Goal: Transaction & Acquisition: Purchase product/service

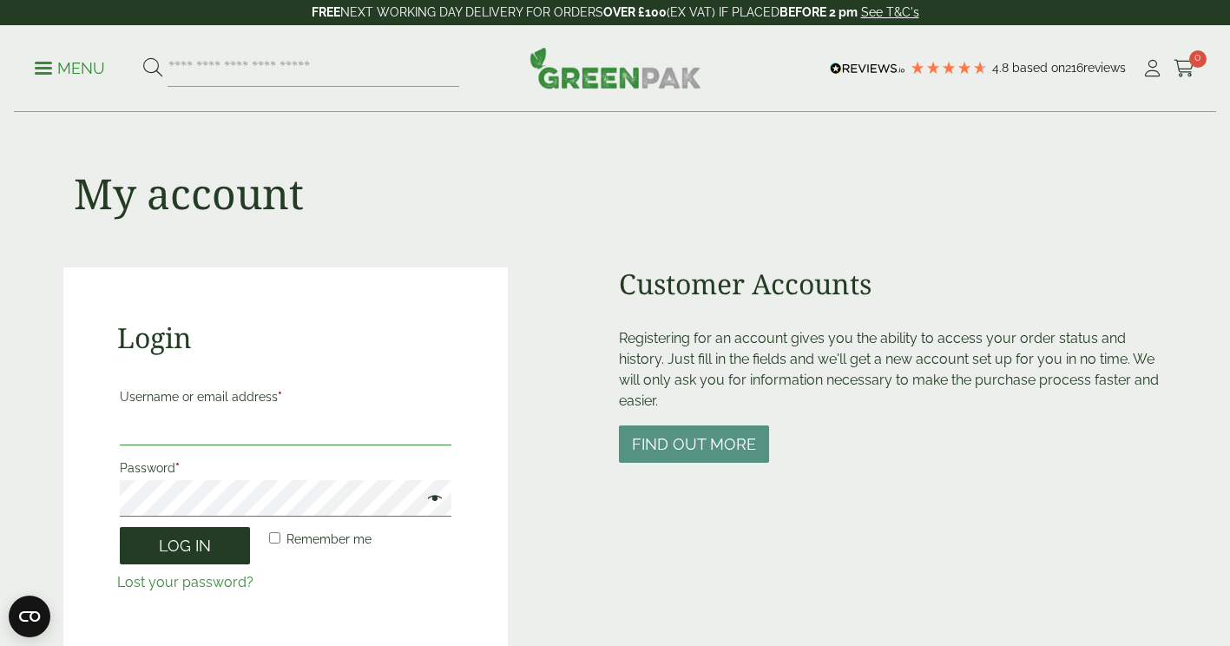
type input "**********"
click at [185, 533] on button "Log in" at bounding box center [185, 545] width 130 height 37
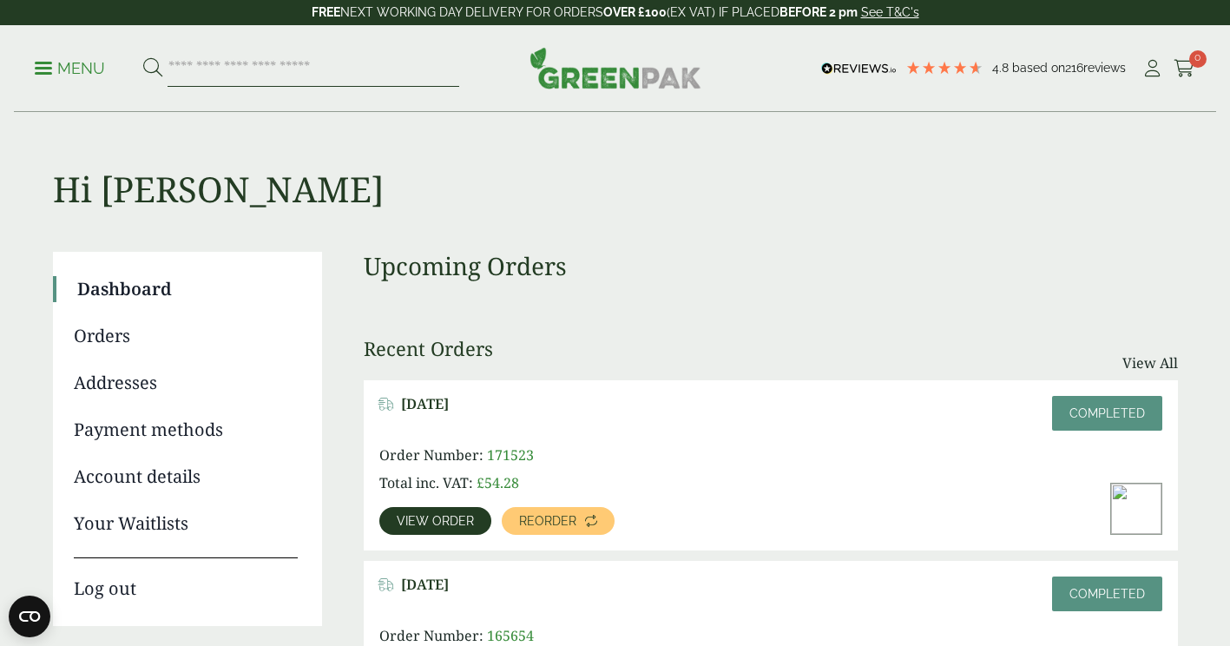
click at [306, 80] on input "search" at bounding box center [313, 68] width 292 height 36
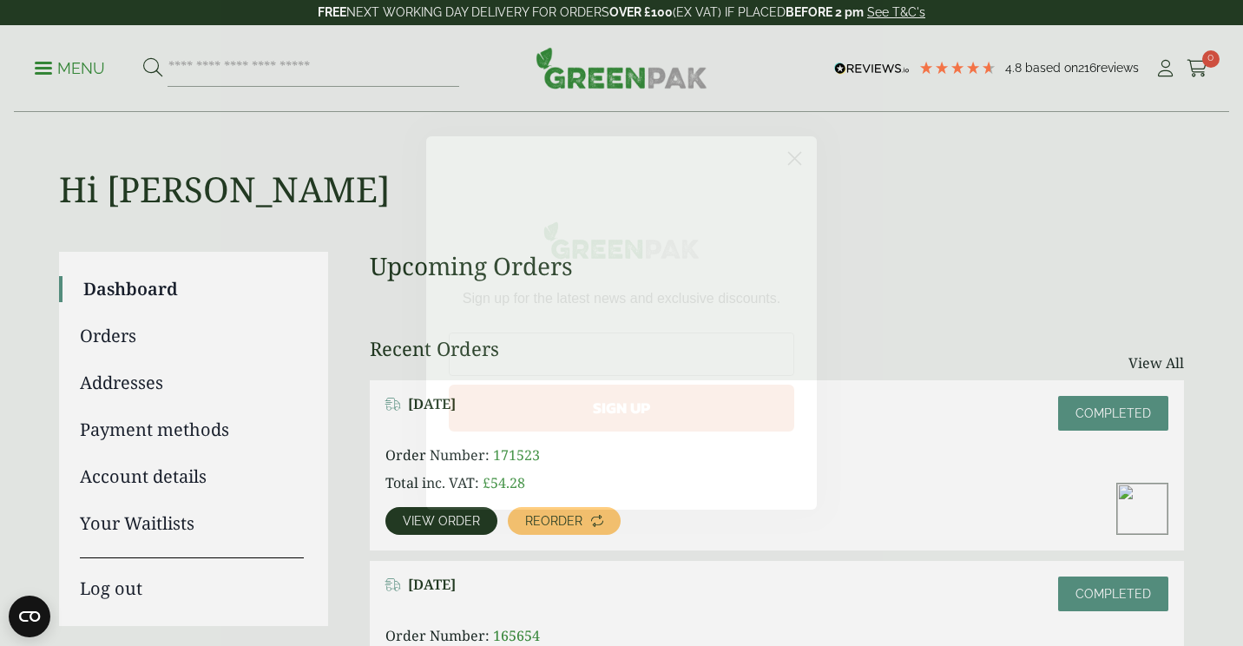
click at [800, 162] on circle "Close dialog" at bounding box center [794, 158] width 29 height 29
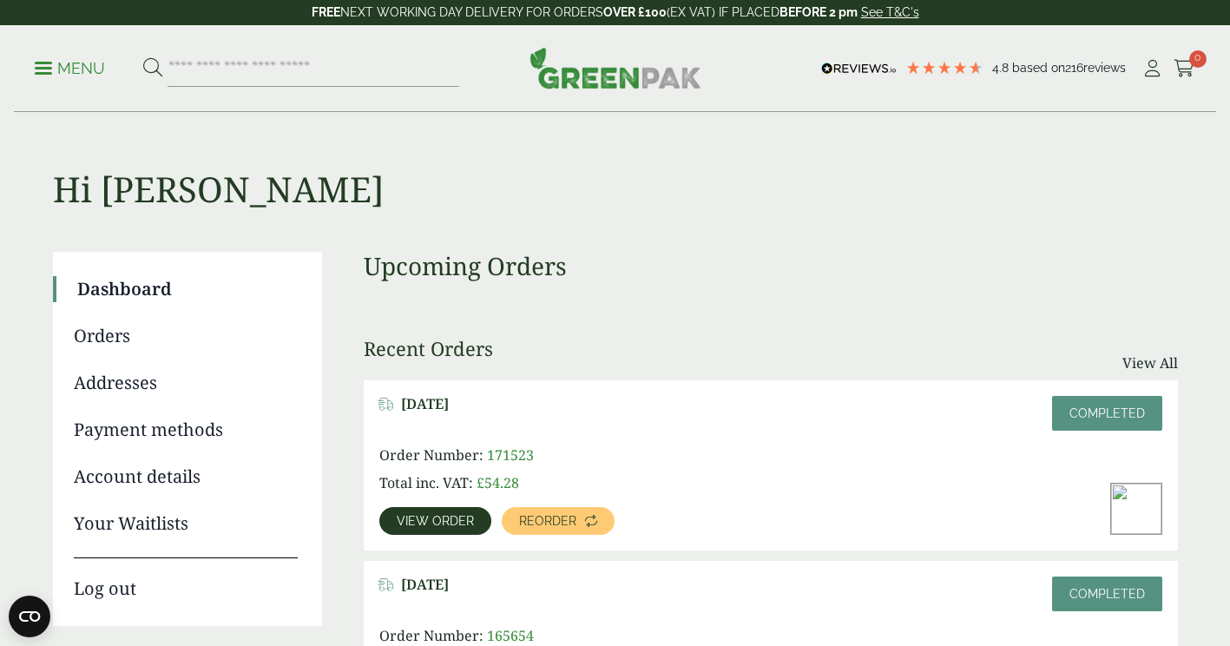
click at [1137, 499] on img at bounding box center [1136, 508] width 50 height 50
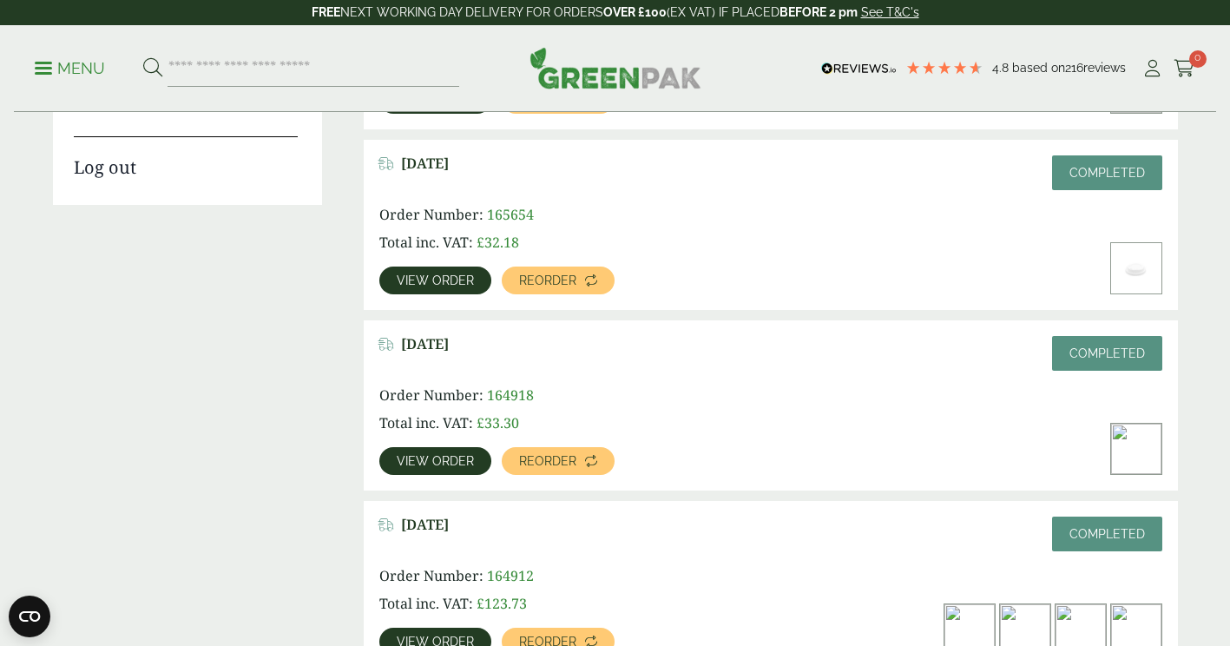
scroll to position [418, 0]
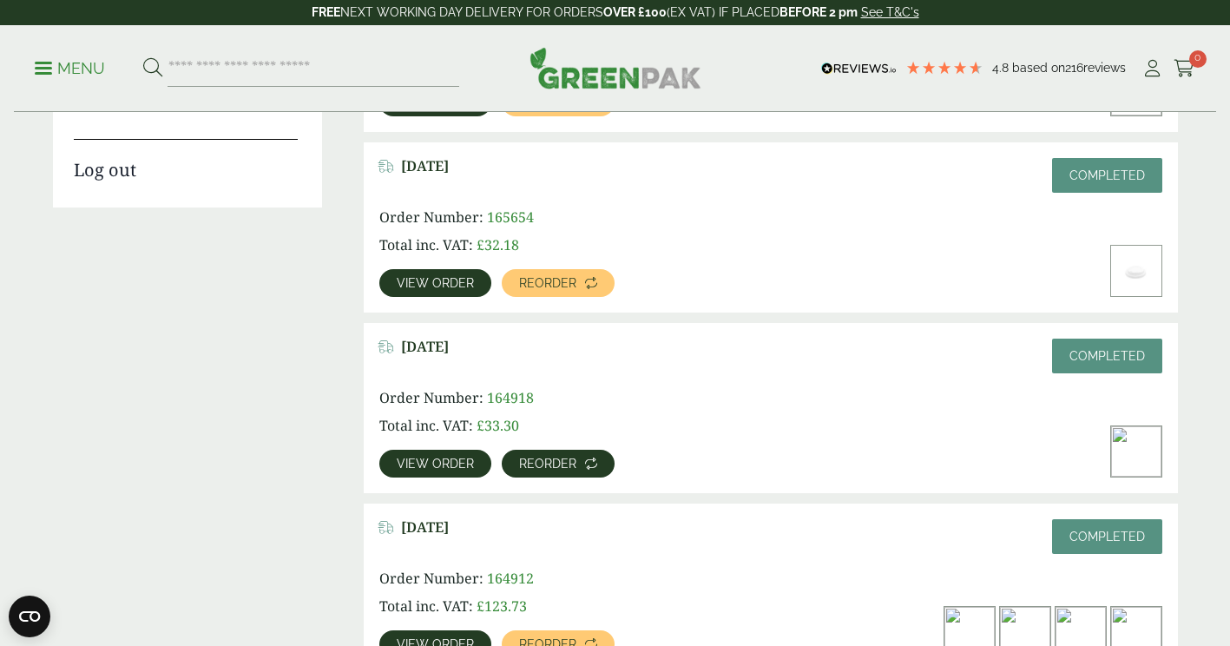
click at [560, 470] on link "Reorder" at bounding box center [558, 463] width 113 height 28
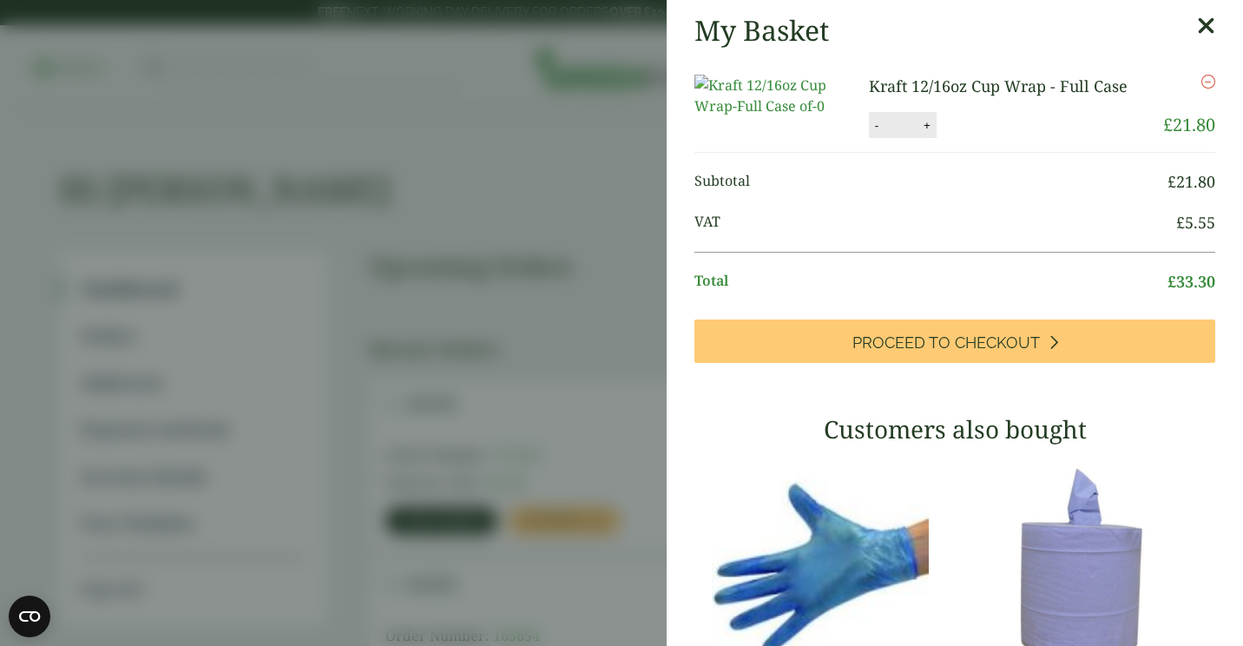
click at [1197, 25] on icon at bounding box center [1206, 26] width 18 height 24
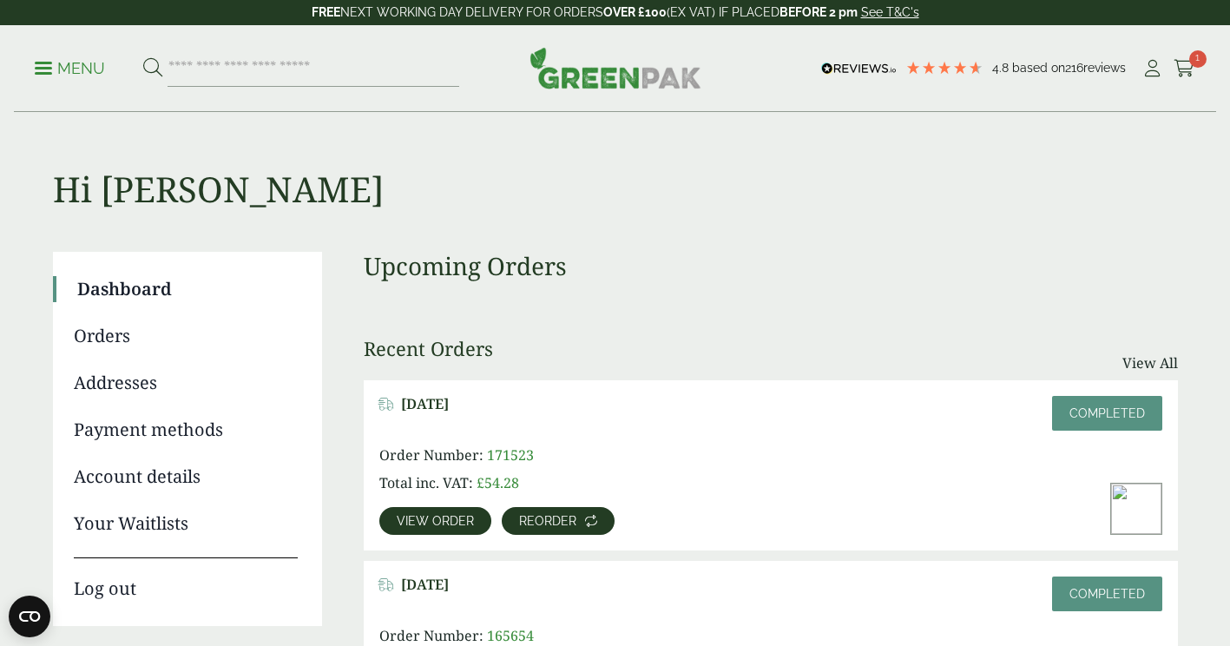
click at [554, 520] on span "Reorder" at bounding box center [547, 521] width 57 height 12
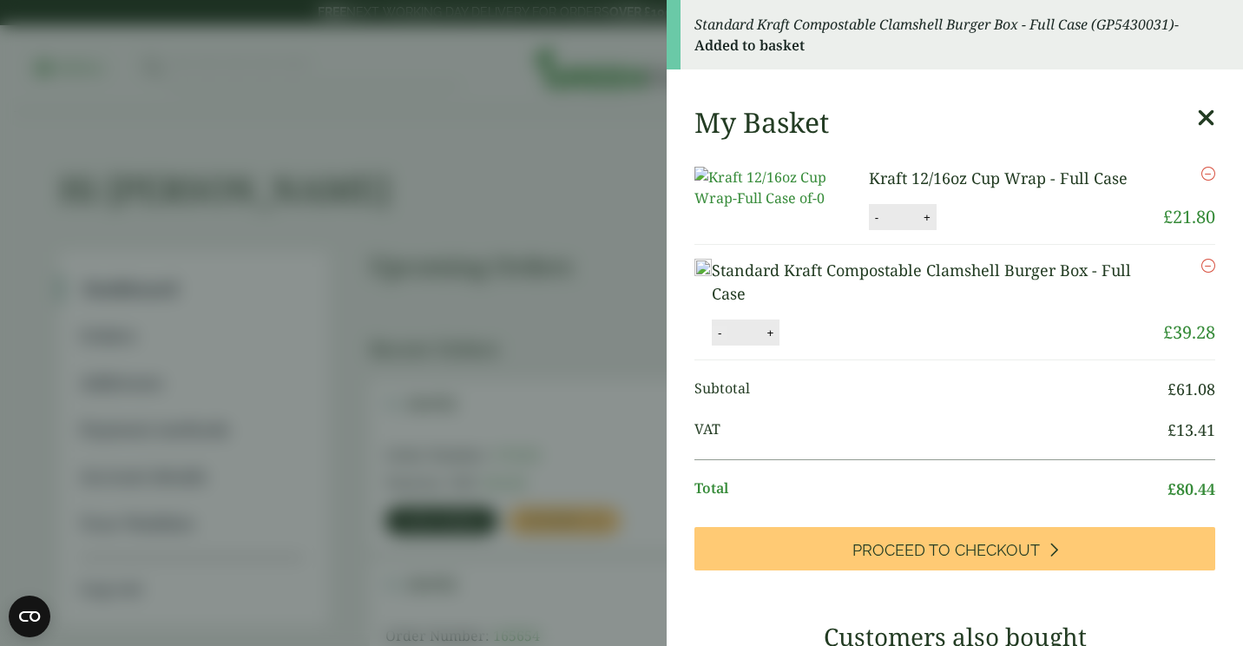
click at [726, 340] on button "-" at bounding box center [719, 332] width 14 height 15
type input "*"
click at [869, 346] on button "Update" at bounding box center [826, 333] width 87 height 26
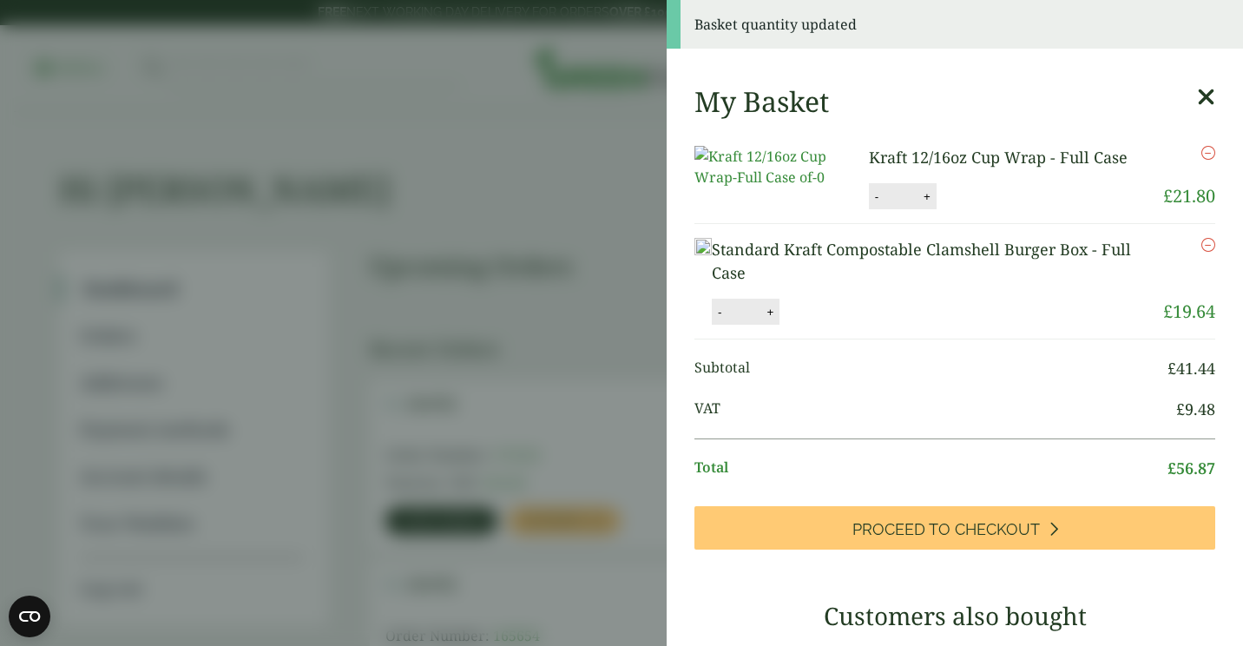
click at [1197, 105] on icon at bounding box center [1206, 97] width 18 height 24
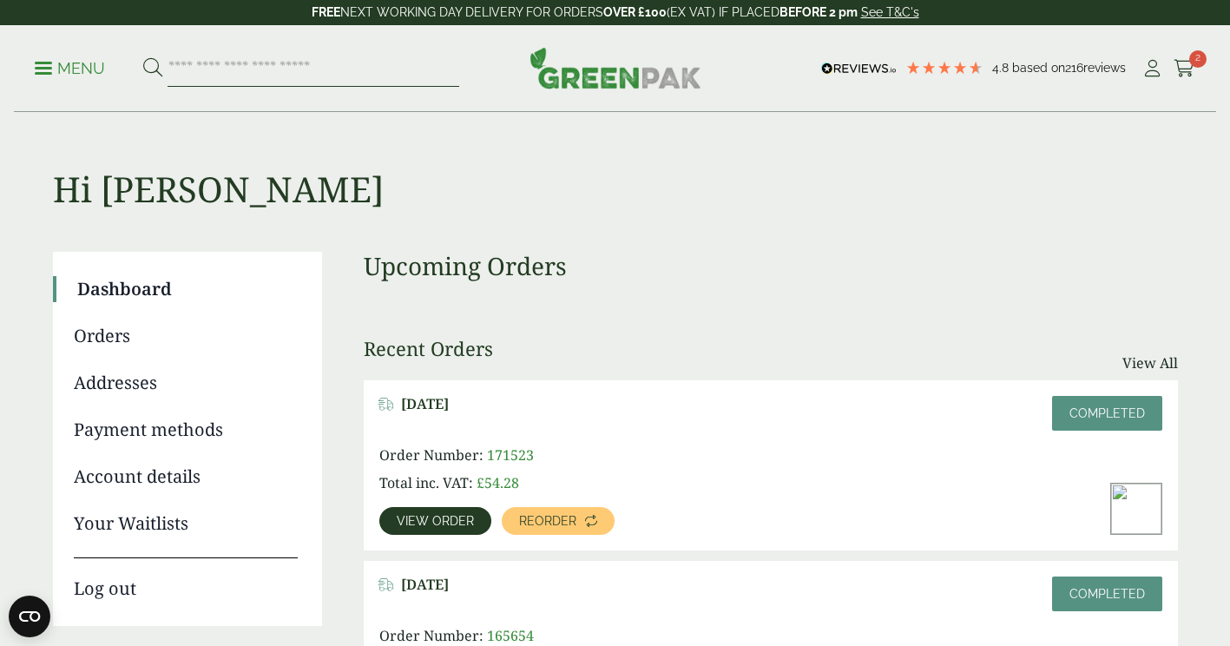
click at [277, 76] on input "search" at bounding box center [313, 68] width 292 height 36
type input "*******"
click at [143, 57] on button at bounding box center [152, 68] width 19 height 23
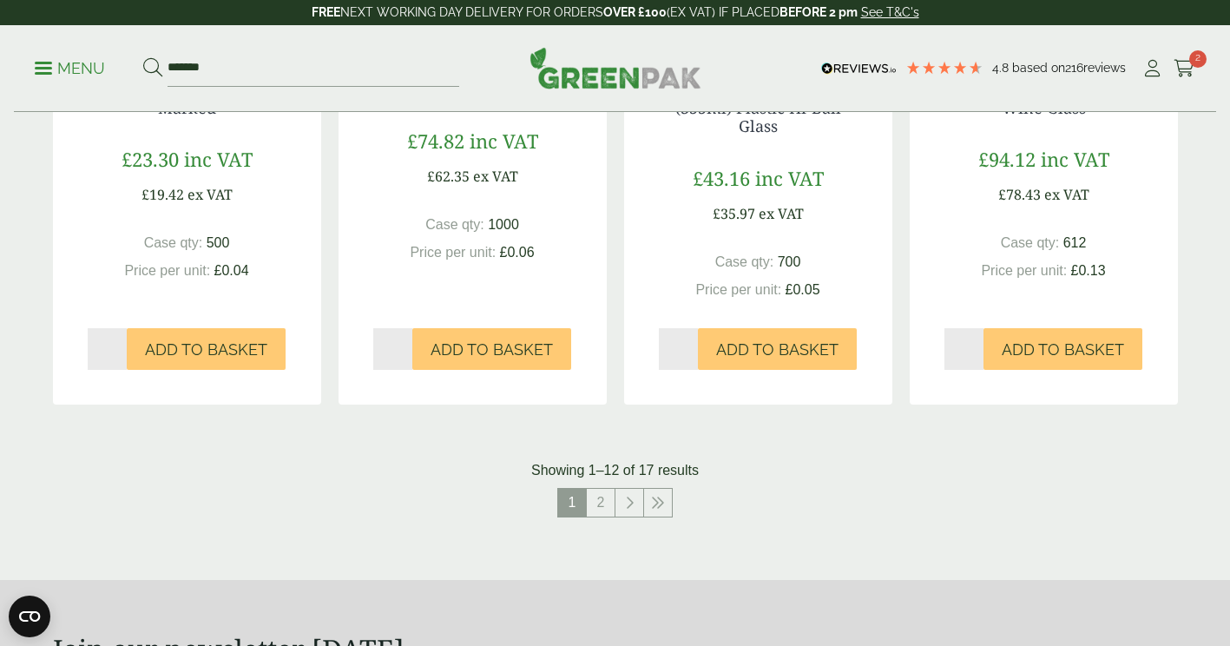
scroll to position [1726, 0]
click at [593, 493] on link "2" at bounding box center [601, 502] width 28 height 28
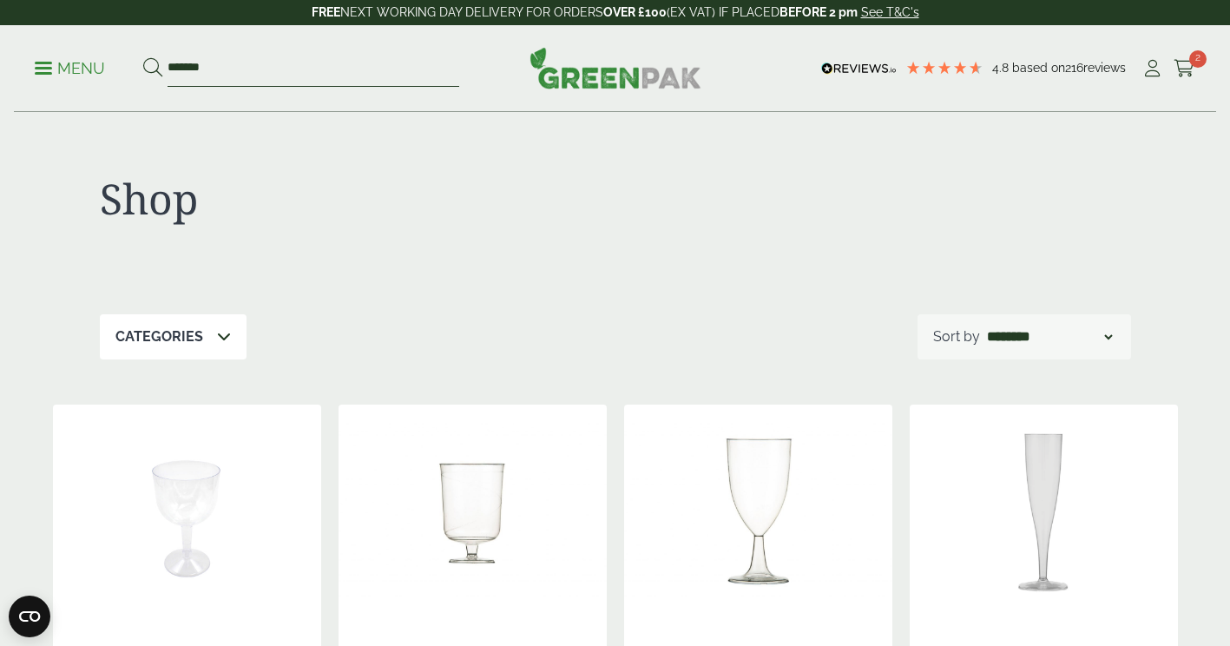
click at [254, 81] on input "*******" at bounding box center [313, 68] width 292 height 36
click at [49, 70] on p "Menu" at bounding box center [70, 68] width 70 height 21
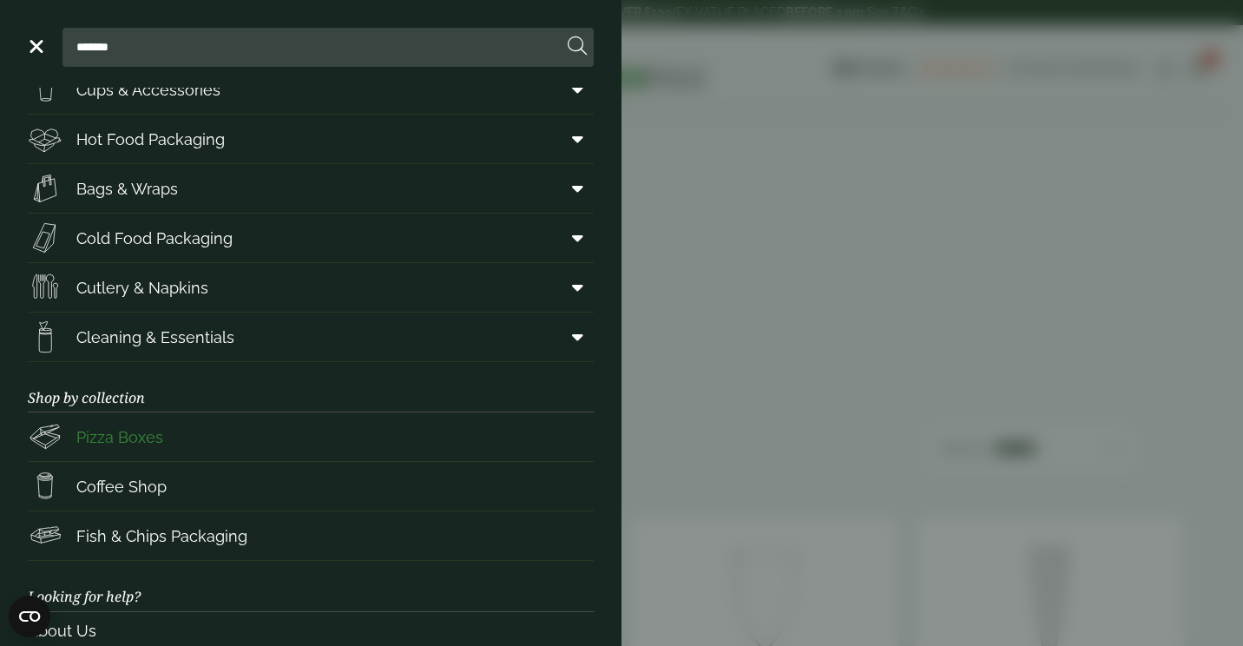
scroll to position [191, 0]
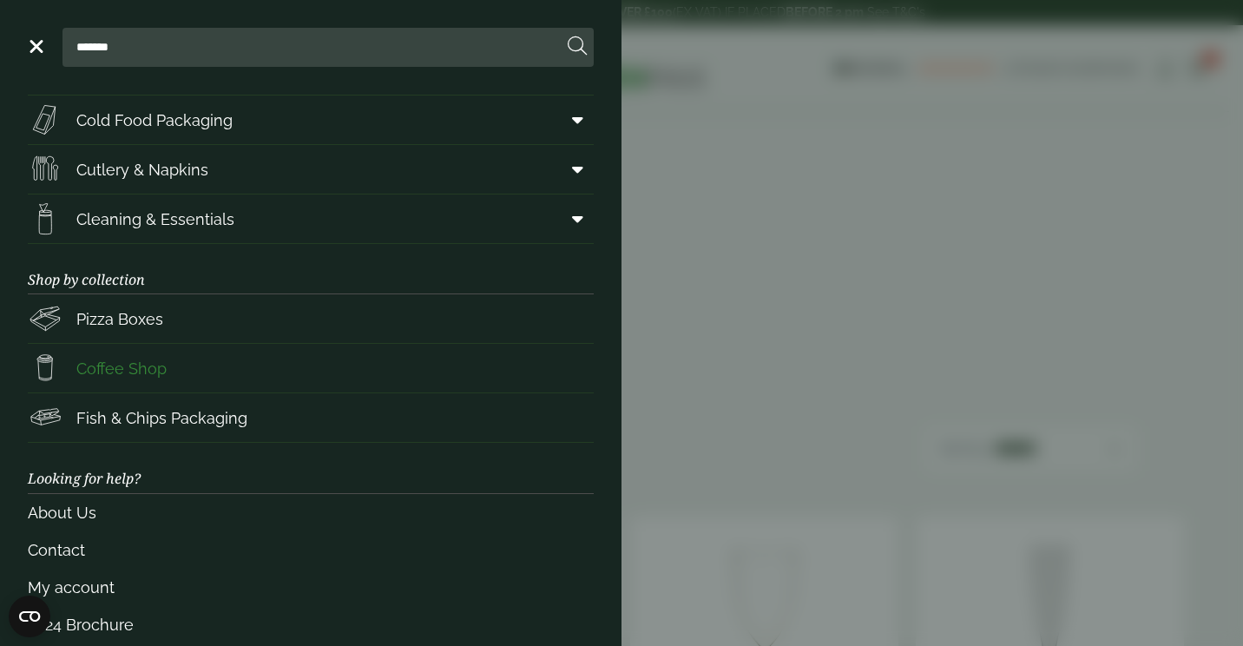
click at [384, 360] on link "Coffee Shop" at bounding box center [311, 368] width 566 height 49
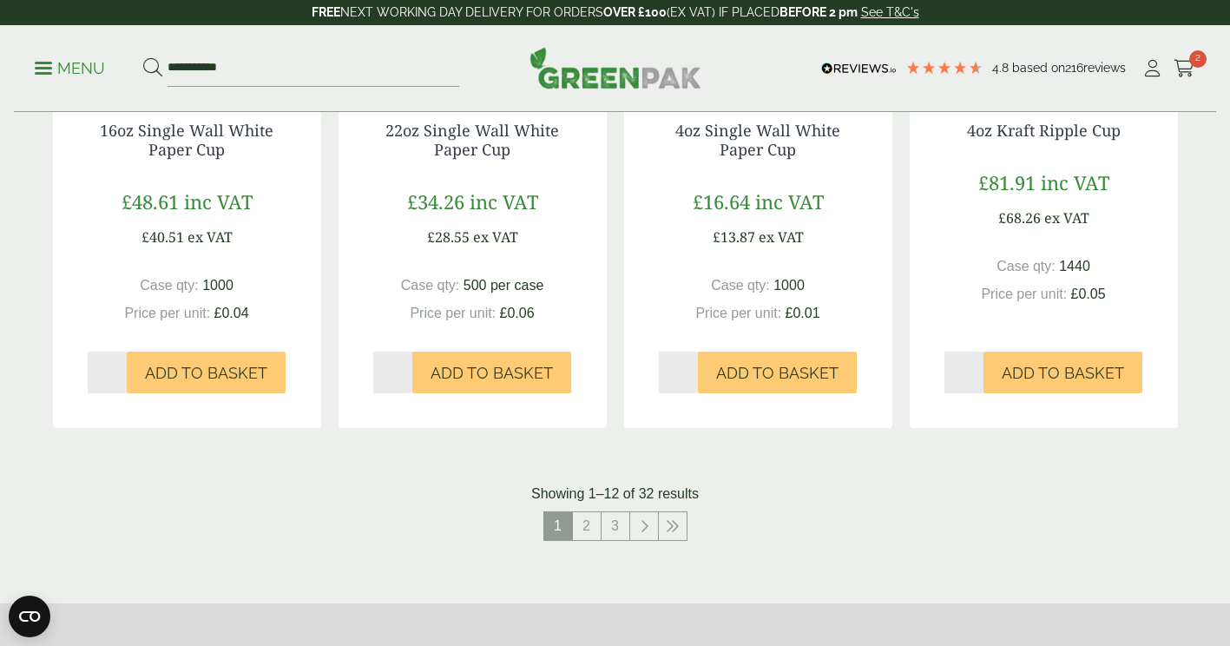
scroll to position [1757, 0]
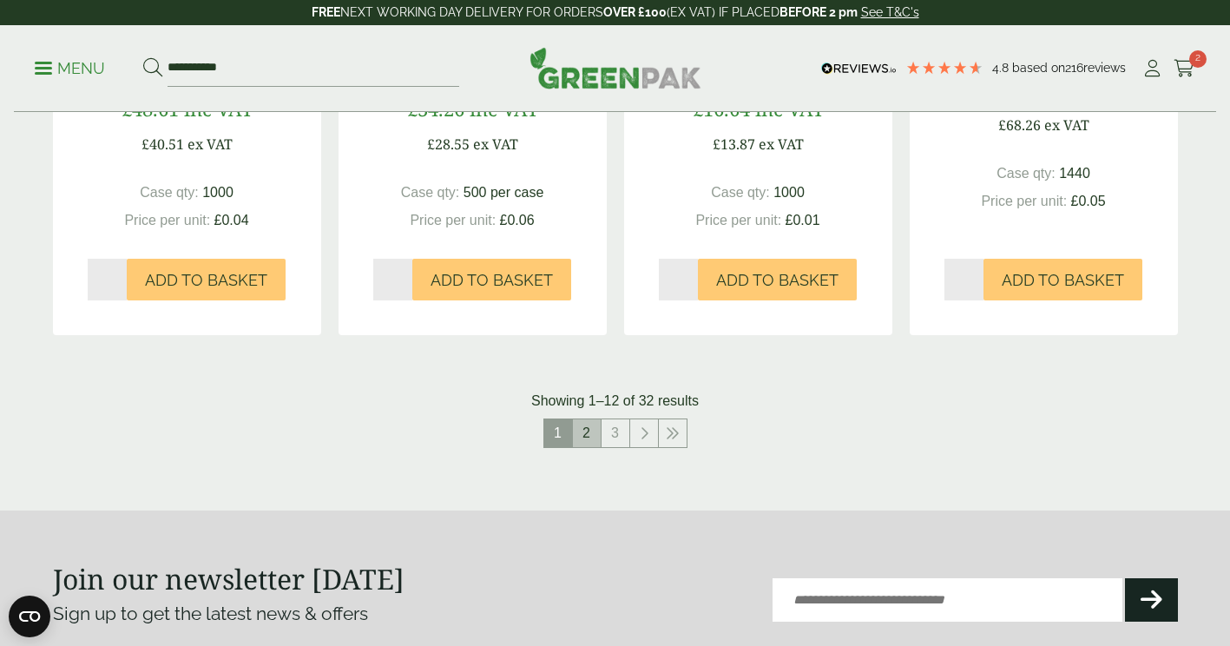
click at [590, 433] on link "2" at bounding box center [587, 433] width 28 height 28
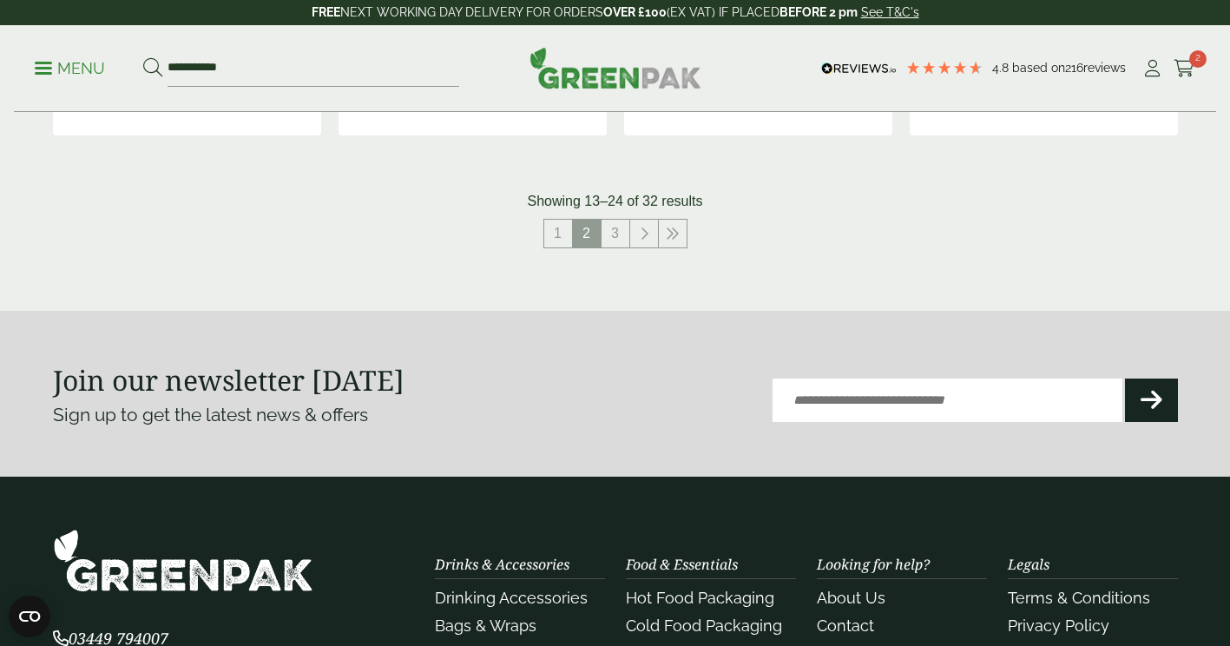
scroll to position [1949, 0]
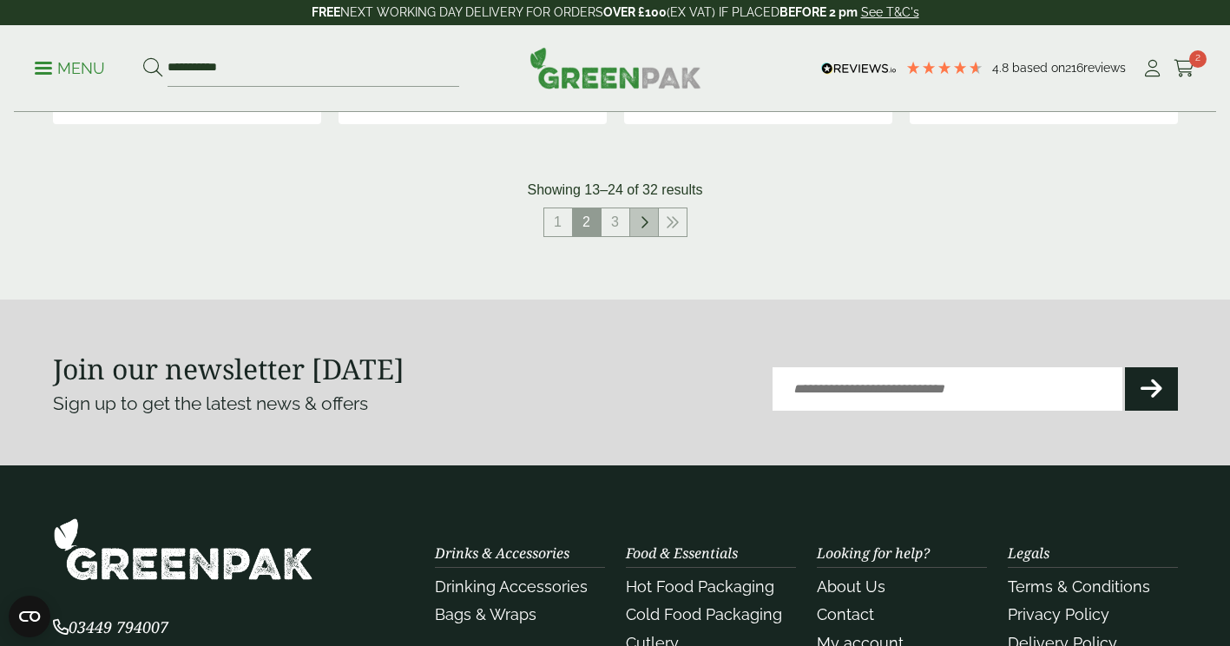
click at [647, 224] on icon at bounding box center [643, 222] width 9 height 14
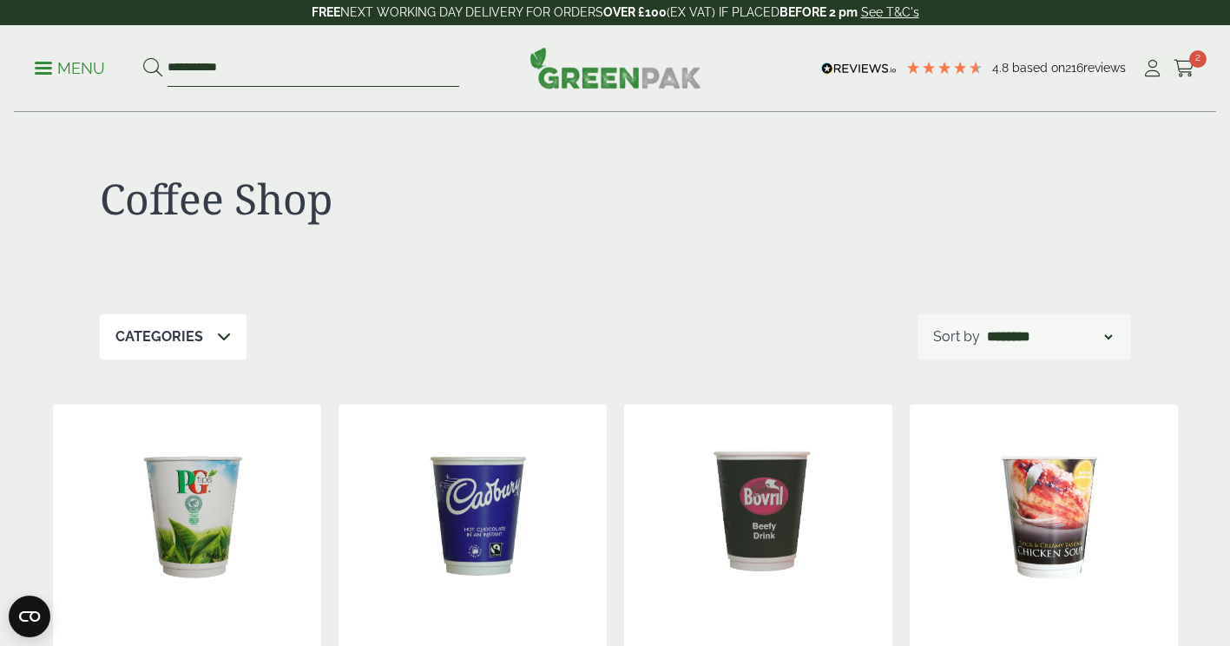
click at [279, 71] on input "**********" at bounding box center [313, 68] width 292 height 36
click at [49, 64] on p "Menu" at bounding box center [70, 68] width 70 height 21
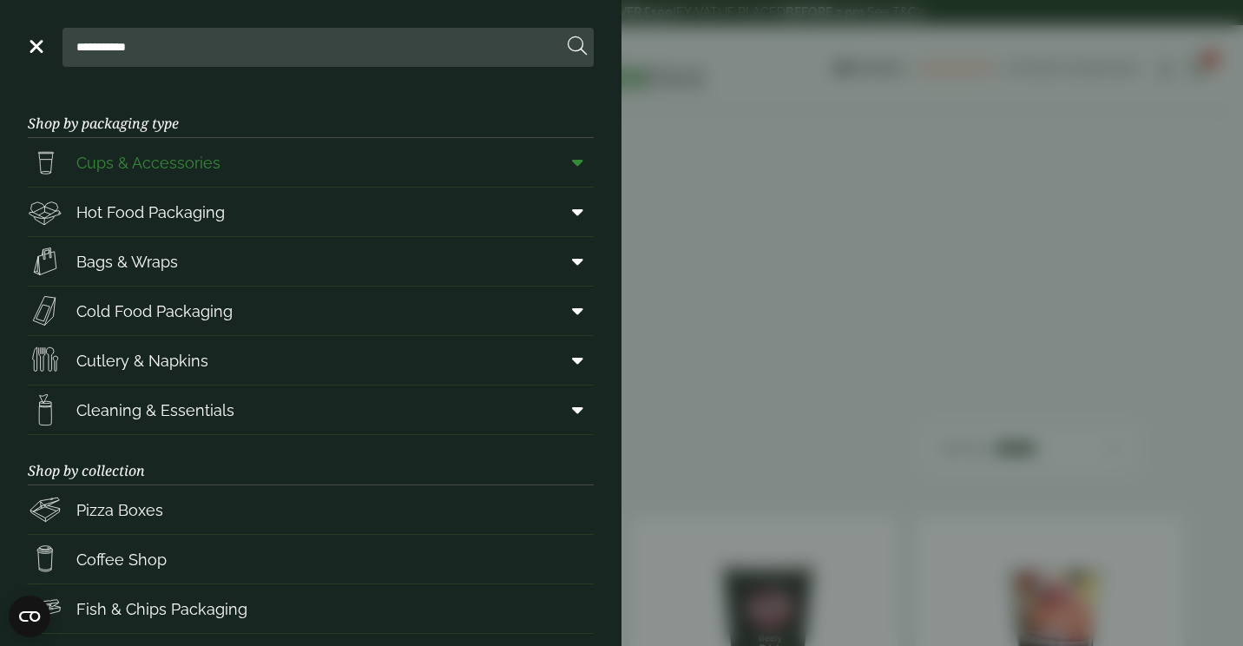
click at [291, 174] on link "Cups & Accessories" at bounding box center [311, 162] width 566 height 49
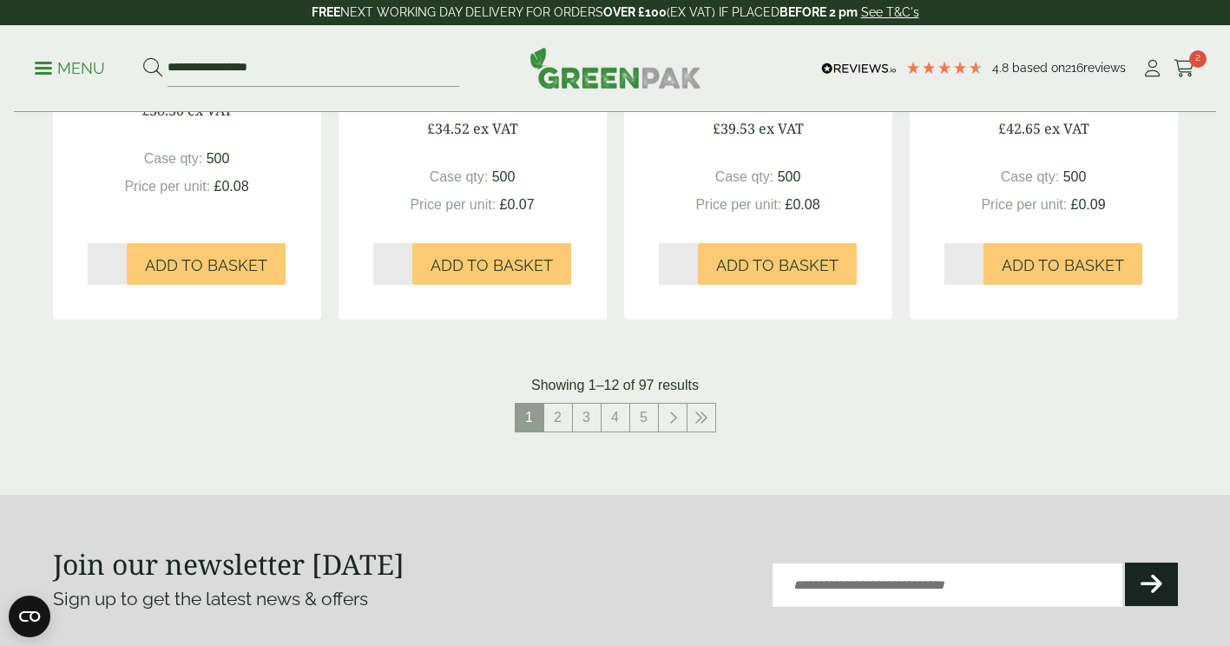
scroll to position [1805, 0]
click at [673, 409] on link at bounding box center [673, 417] width 28 height 28
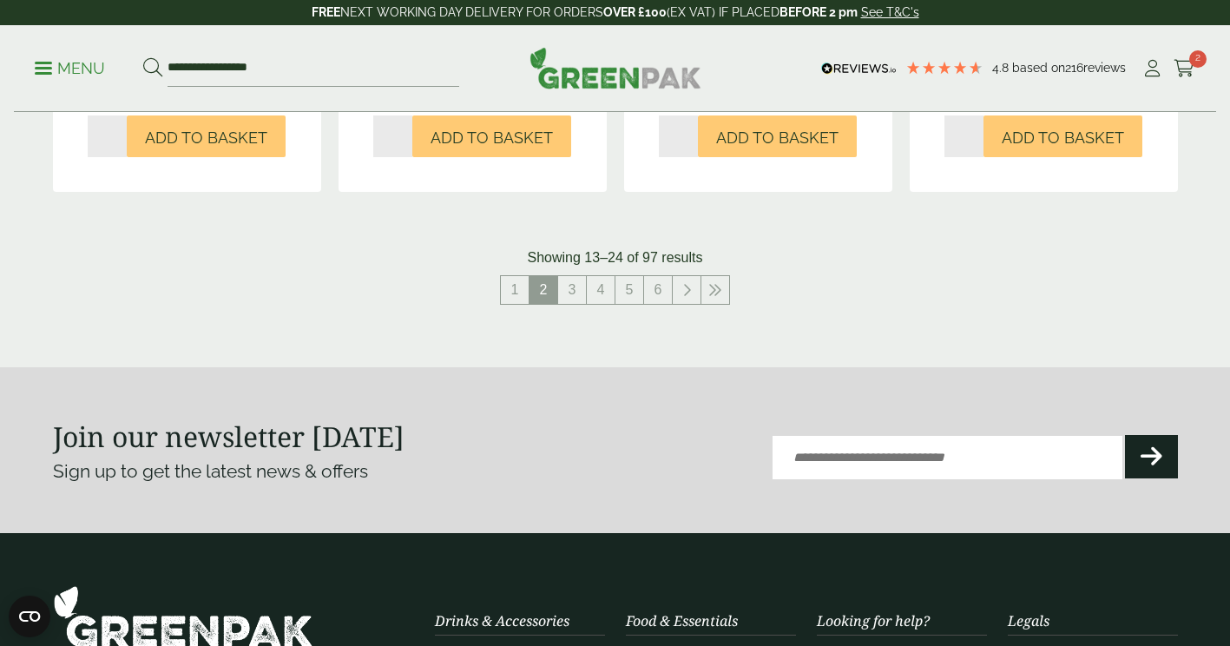
scroll to position [1932, 0]
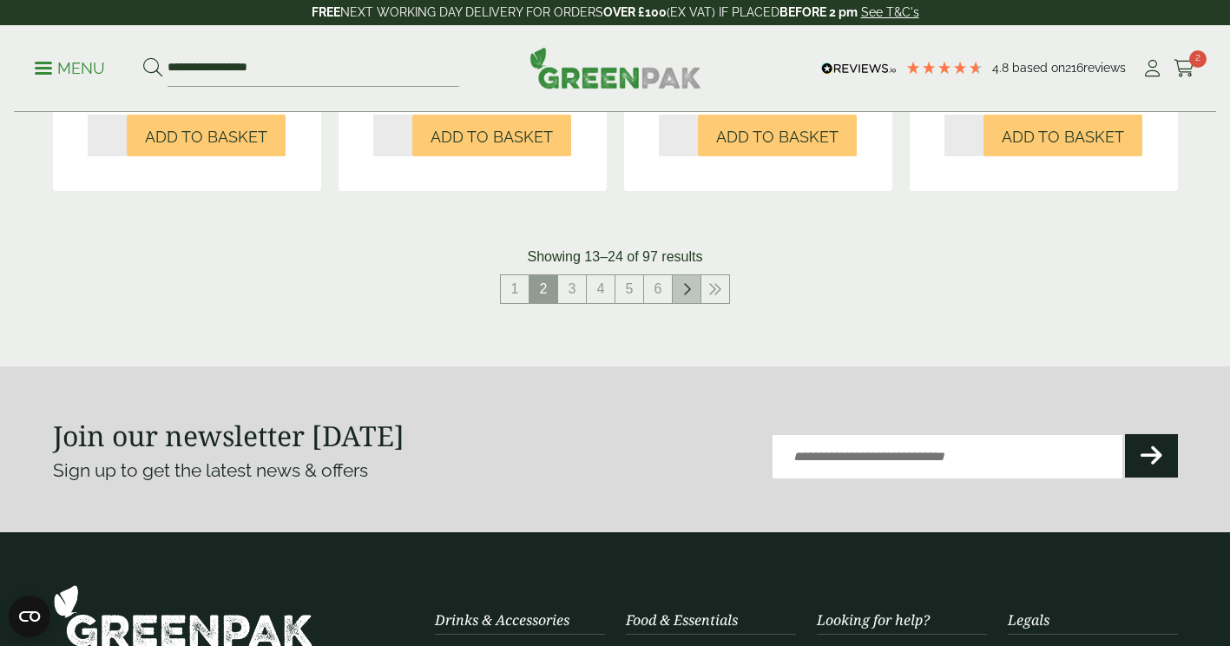
click at [688, 285] on icon at bounding box center [686, 289] width 9 height 14
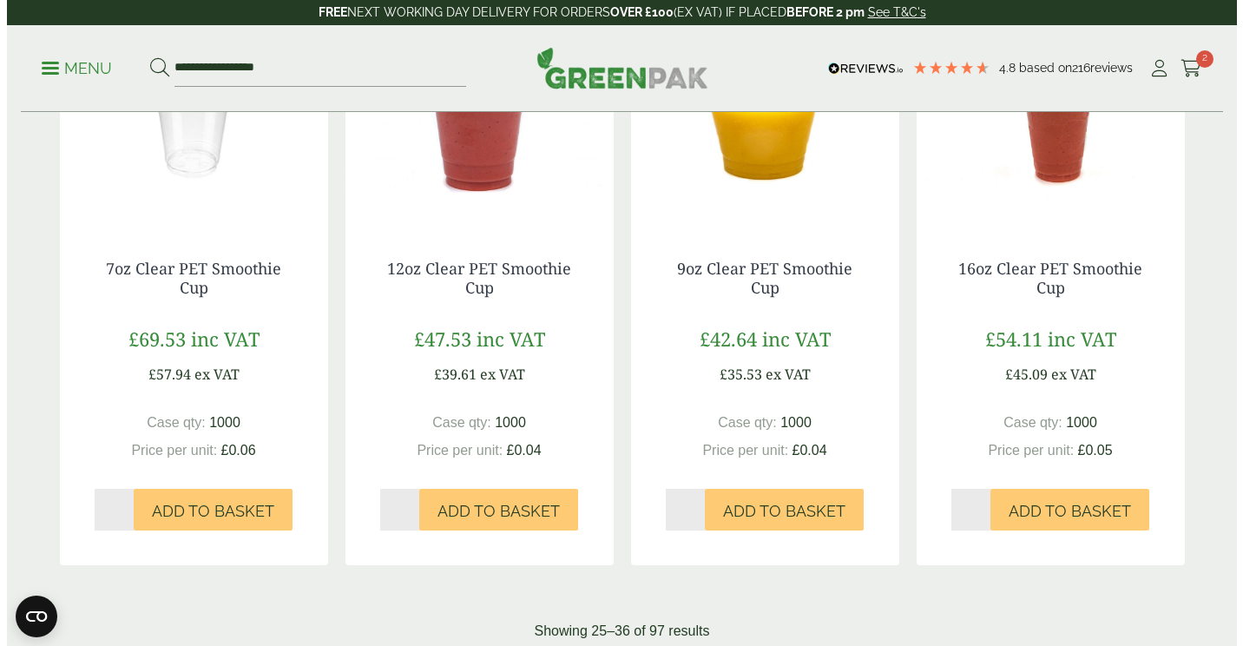
scroll to position [1613, 0]
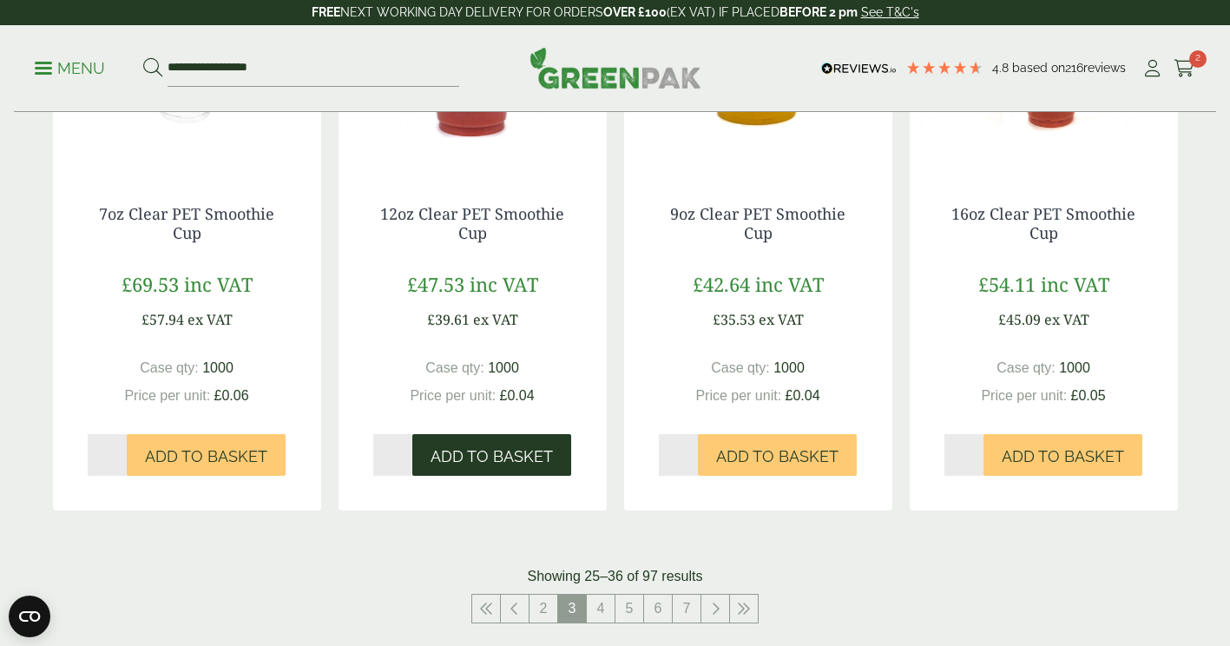
click at [528, 469] on button "Add to Basket" at bounding box center [491, 455] width 159 height 42
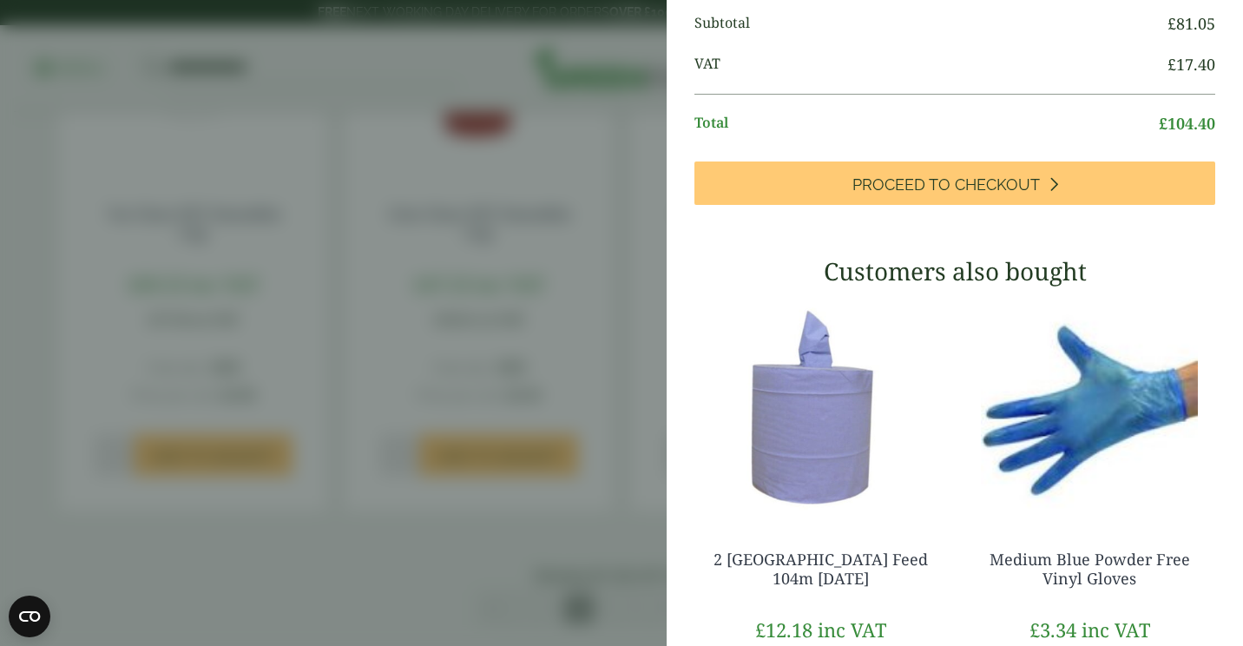
scroll to position [371, 0]
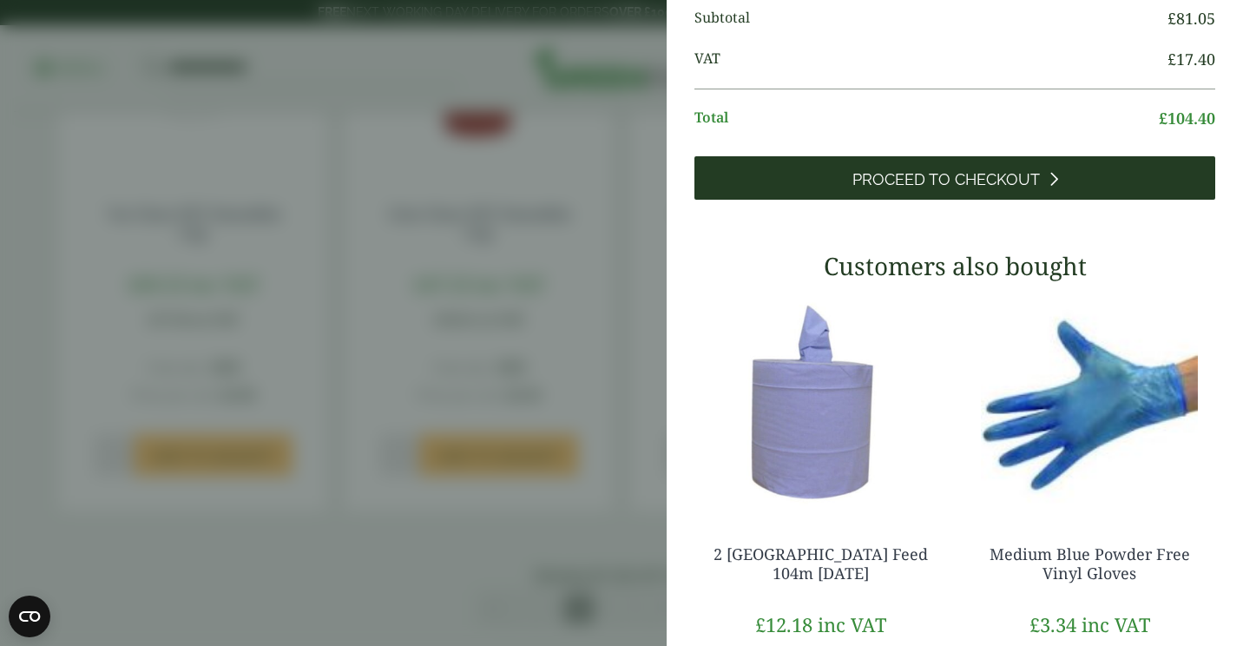
click at [1005, 189] on span "Proceed to Checkout" at bounding box center [945, 179] width 187 height 19
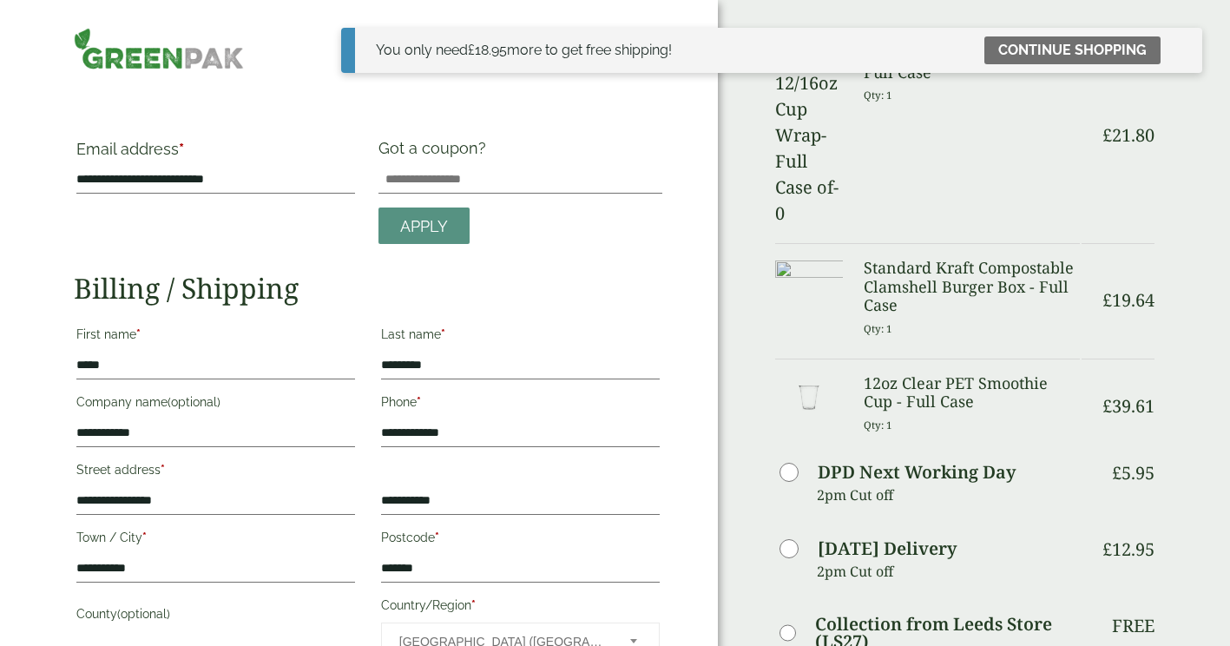
click at [890, 322] on small "Qty: 1" at bounding box center [877, 328] width 29 height 13
click at [1188, 49] on div "You only need £ 18.95 more to get free shipping! Continue shopping" at bounding box center [771, 50] width 861 height 45
click at [1121, 51] on link "Continue shopping" at bounding box center [1072, 50] width 176 height 28
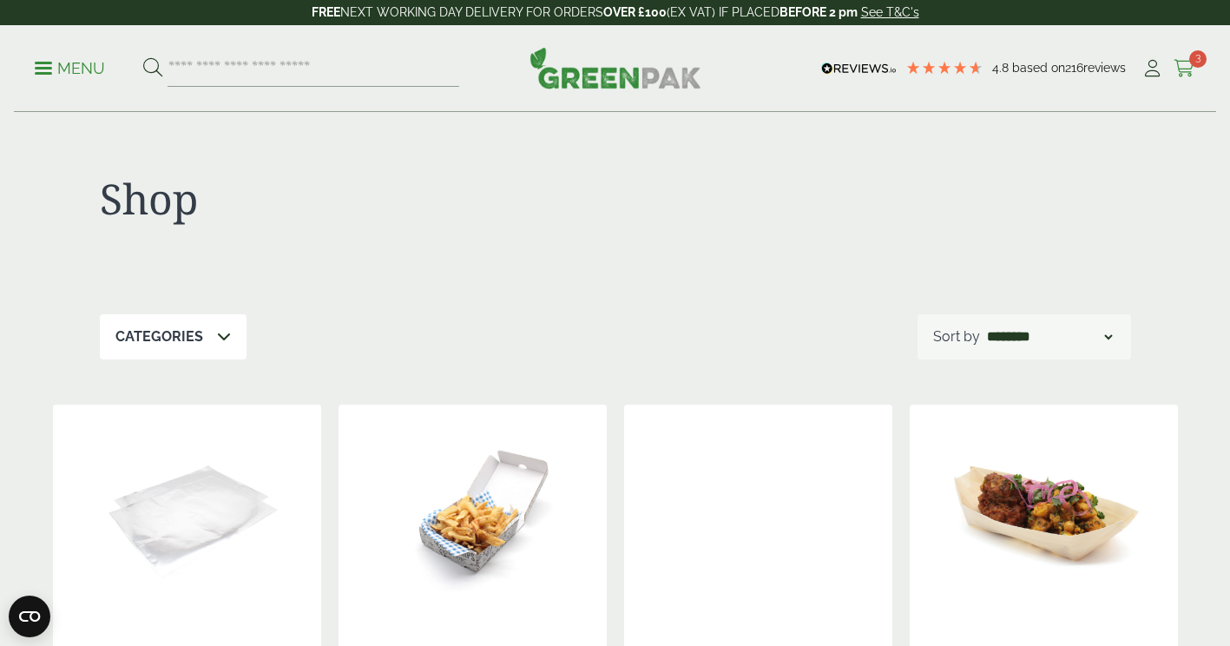
click at [1194, 69] on icon at bounding box center [1184, 68] width 22 height 17
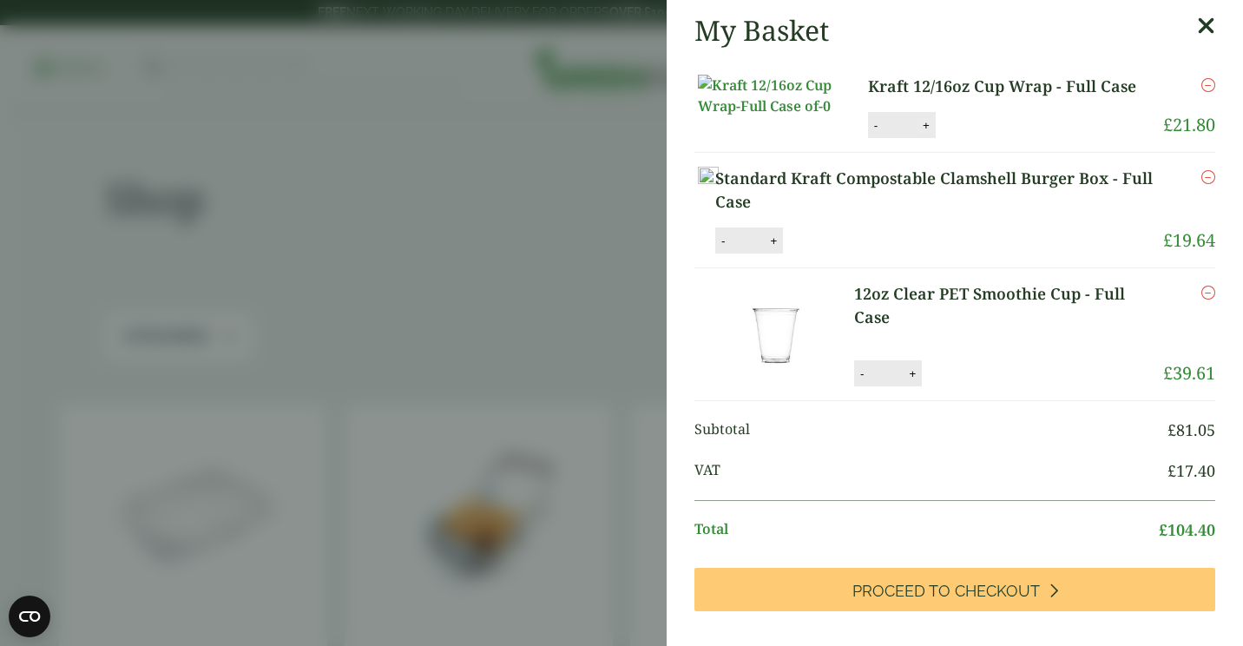
click at [920, 133] on button "+" at bounding box center [925, 125] width 17 height 15
type input "*"
click at [990, 139] on button "Update" at bounding box center [982, 126] width 87 height 26
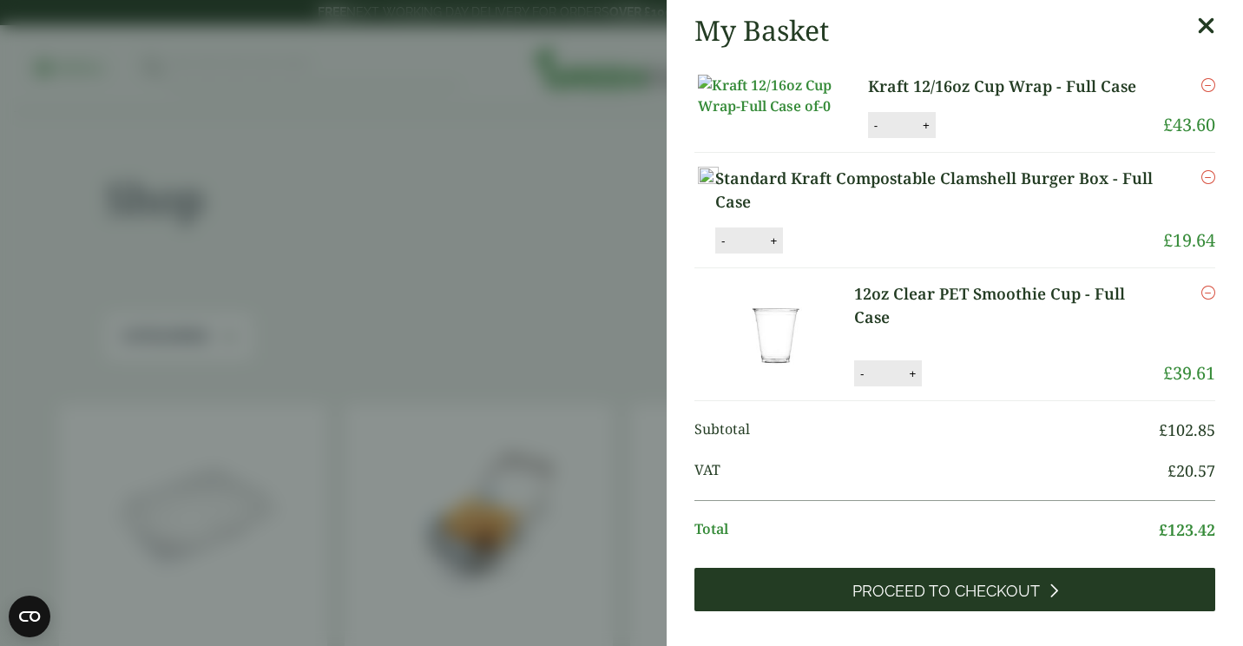
click at [886, 611] on link "Proceed to Checkout" at bounding box center [954, 588] width 521 height 43
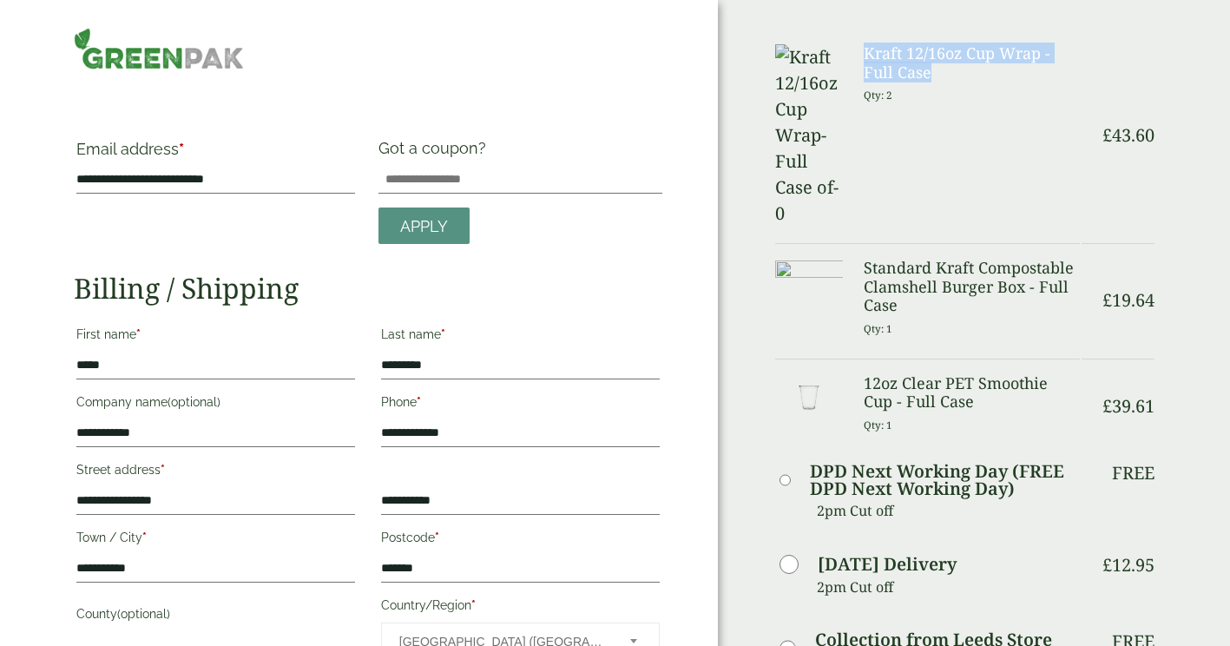
drag, startPoint x: 862, startPoint y: 58, endPoint x: 951, endPoint y: 79, distance: 90.9
click at [951, 79] on div "Kraft 12/16oz Cup Wrap - Full Case Qty: 2" at bounding box center [971, 135] width 237 height 182
copy h3 "Kraft 12/16oz Cup Wrap - Full Case"
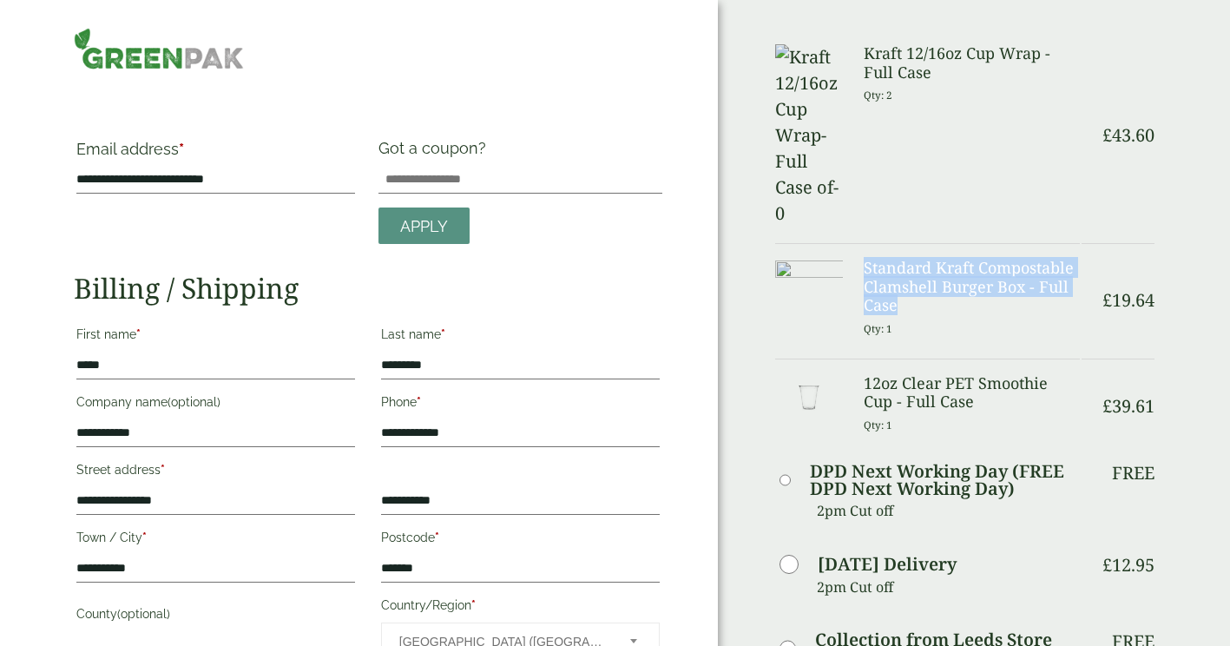
drag, startPoint x: 863, startPoint y: 143, endPoint x: 975, endPoint y: 182, distance: 118.5
click at [975, 259] on h3 "Standard Kraft Compostable Clamshell Burger Box - Full Case" at bounding box center [971, 287] width 216 height 56
copy h3 "Standard Kraft Compostable Clamshell Burger Box - Full Case"
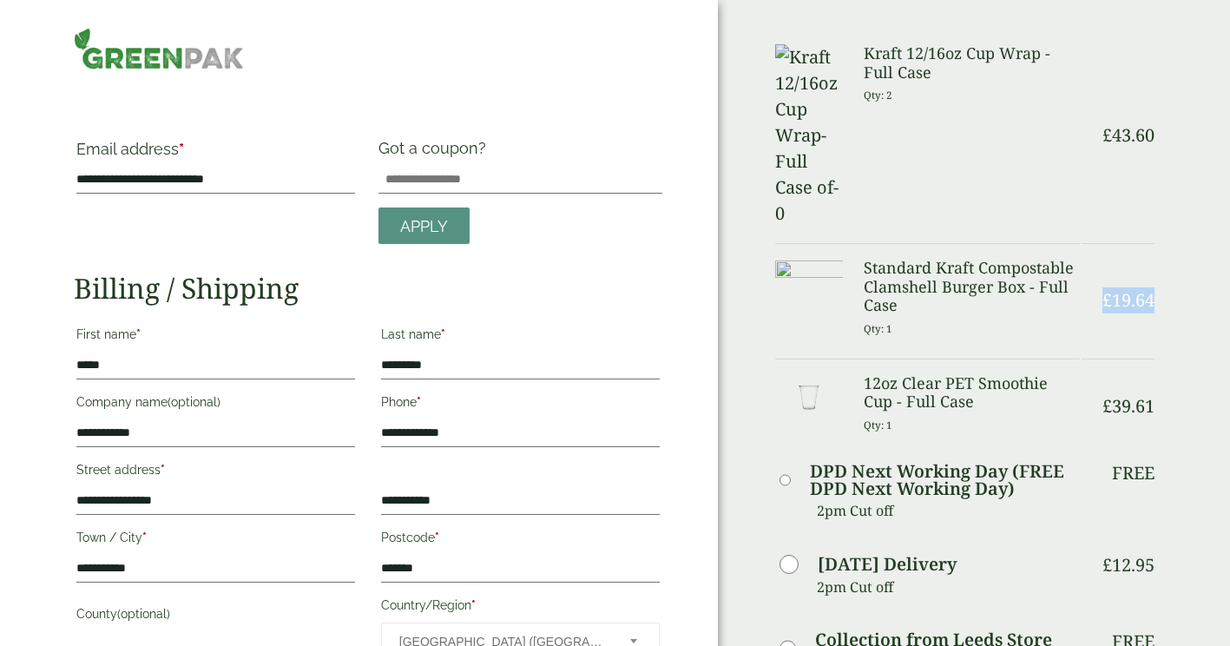
drag, startPoint x: 1102, startPoint y: 180, endPoint x: 1153, endPoint y: 177, distance: 51.3
click at [1153, 288] on bdi "£ 19.64" at bounding box center [1128, 299] width 52 height 23
copy bdi "£ 19.64"
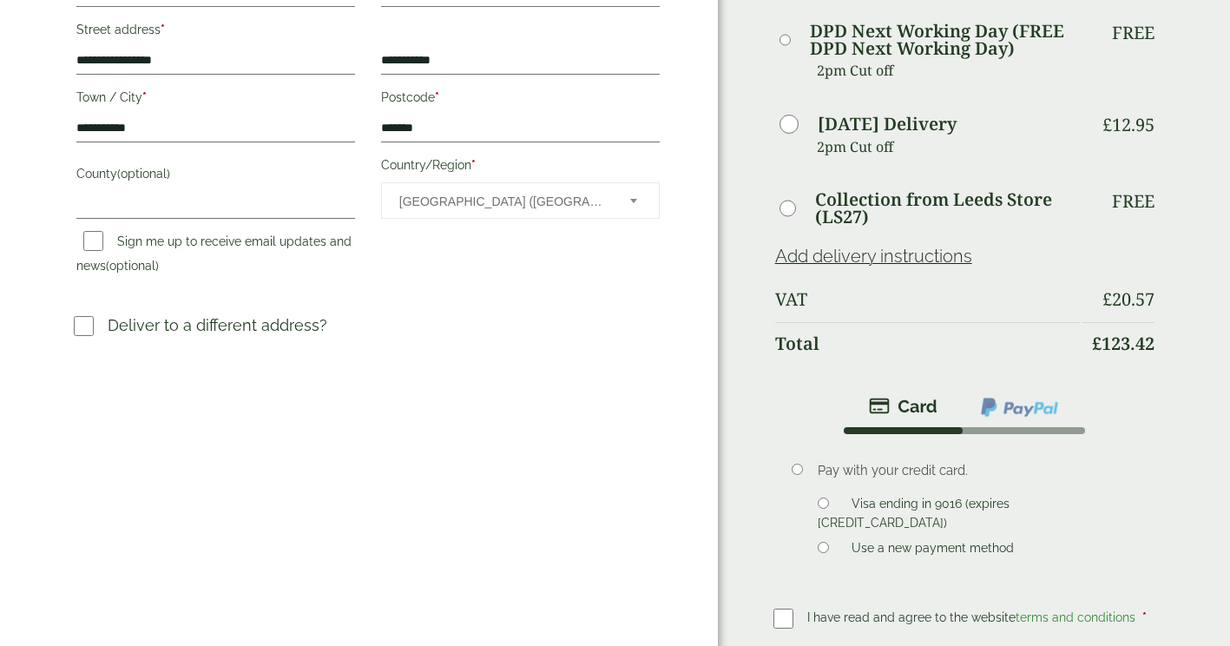
scroll to position [441, 0]
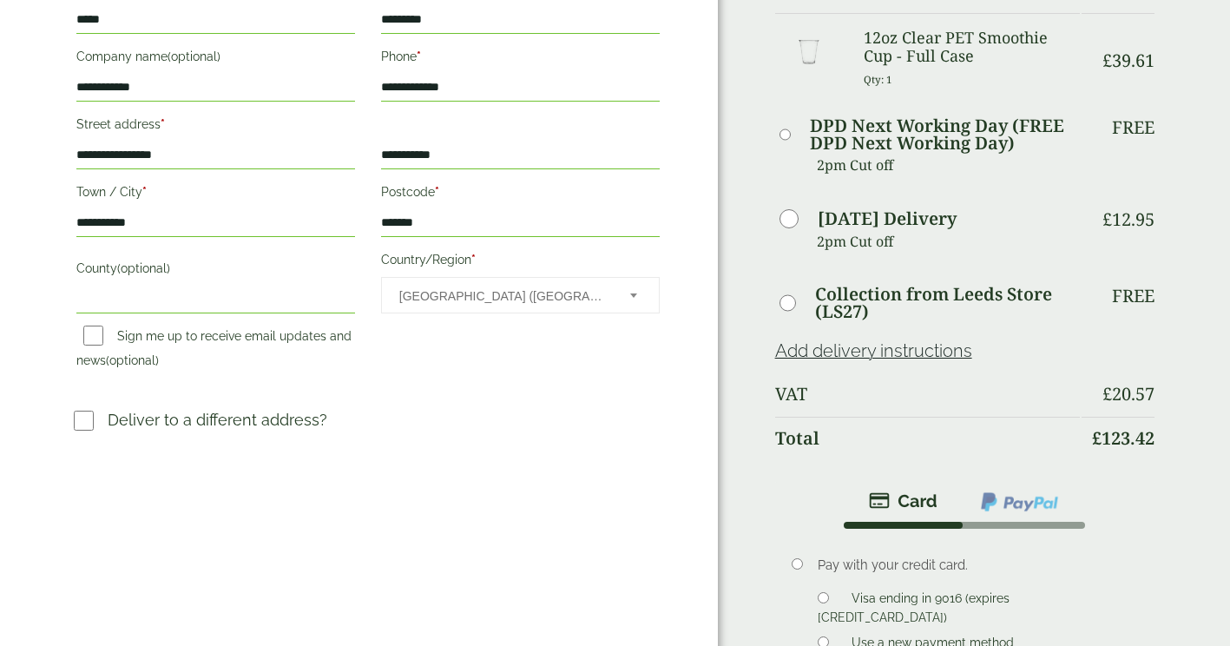
scroll to position [425, 0]
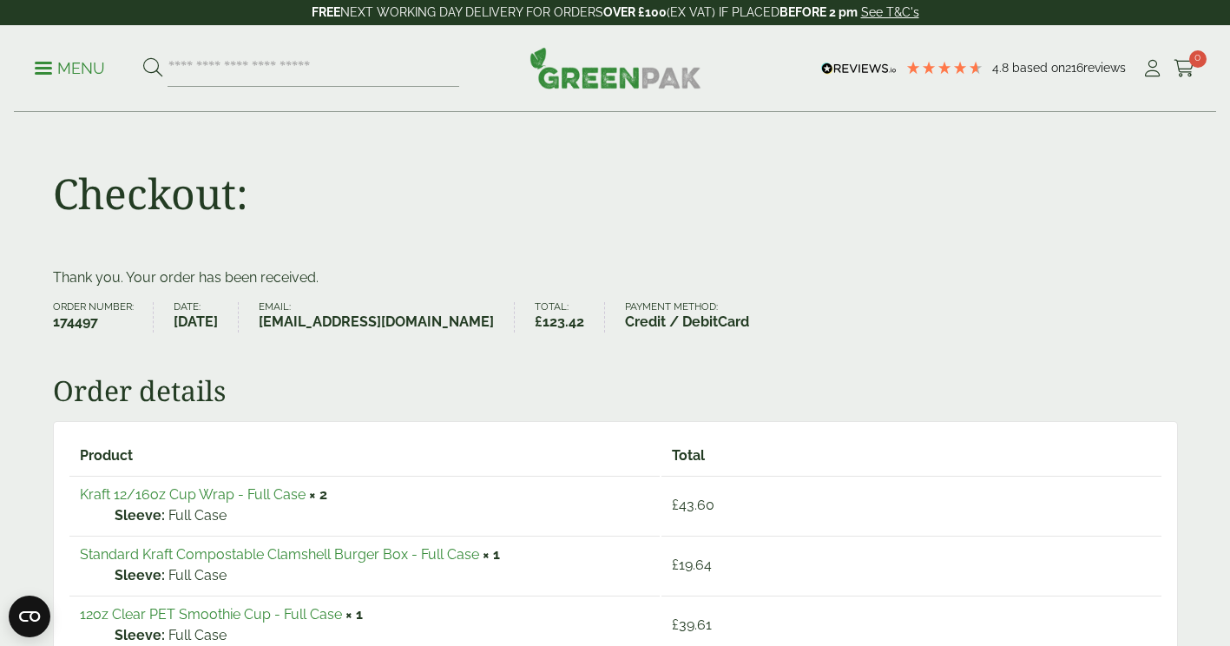
click at [59, 65] on p "Menu" at bounding box center [70, 68] width 70 height 21
click at [281, 70] on input "search" at bounding box center [313, 68] width 292 height 36
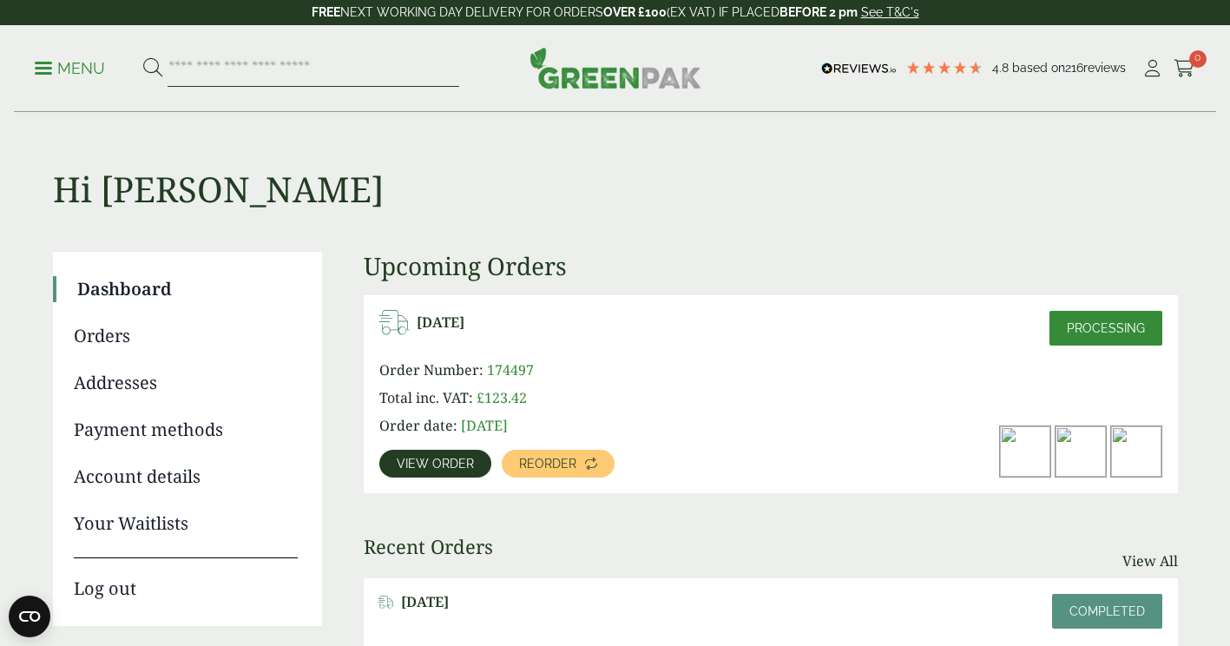
click at [352, 62] on input "search" at bounding box center [313, 68] width 292 height 36
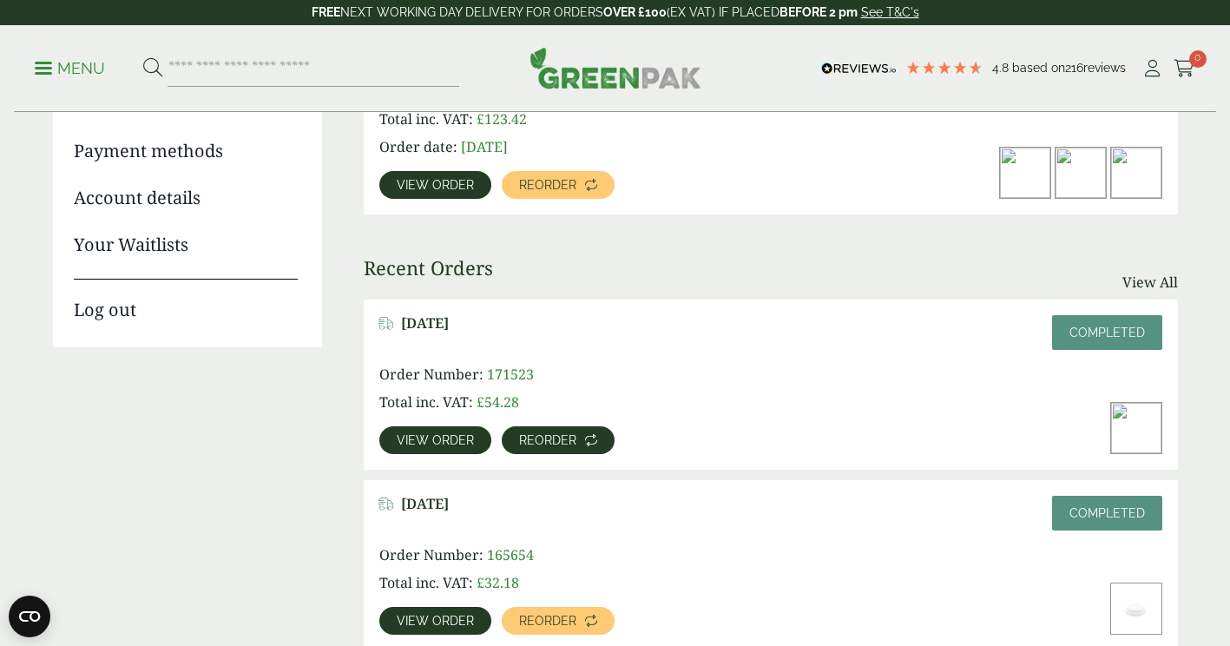
click at [529, 438] on span "Reorder" at bounding box center [547, 440] width 57 height 12
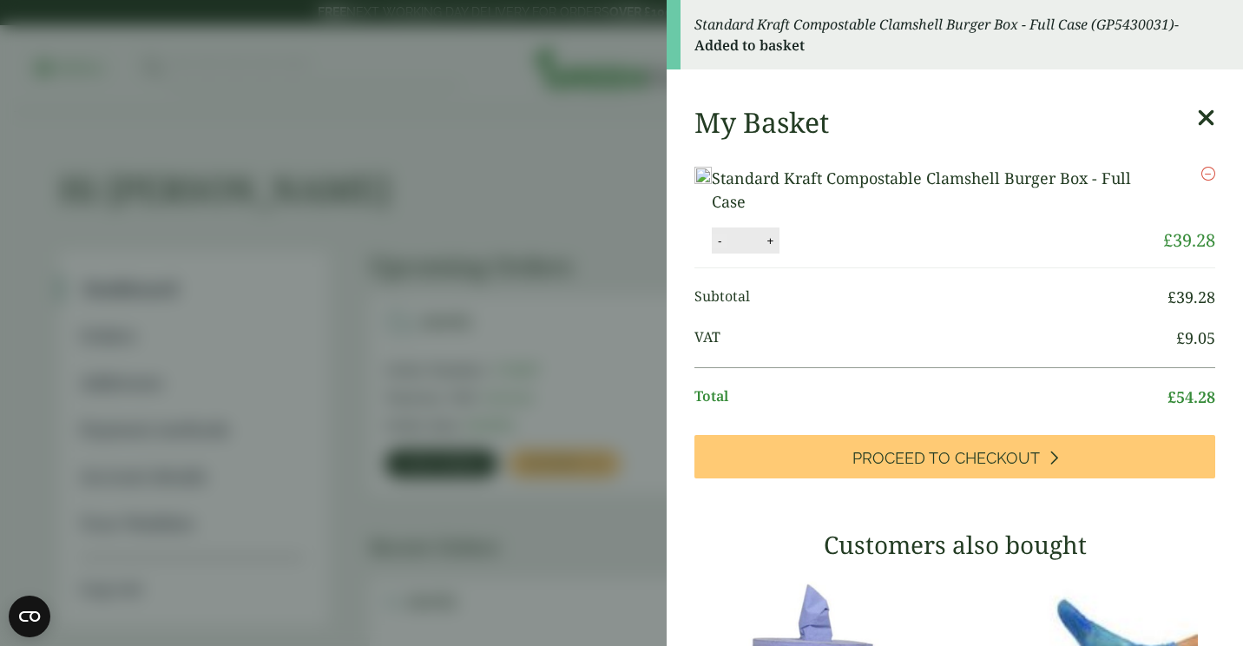
click at [726, 248] on button "-" at bounding box center [719, 240] width 14 height 15
type input "*"
click at [869, 254] on button "Update" at bounding box center [826, 241] width 87 height 26
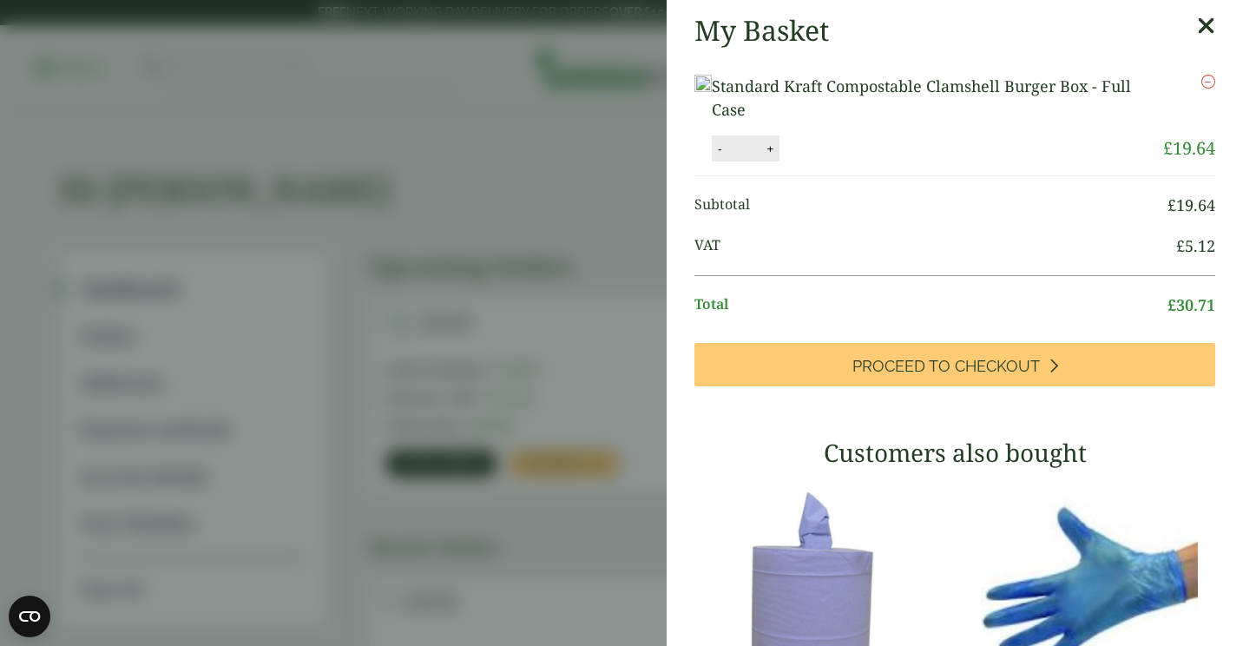
click at [1189, 16] on div "My Basket Standard Kraft Compostable Clamshell Burger Box - Full Case Standard …" at bounding box center [954, 525] width 576 height 1051
click at [1201, 87] on icon "Remove this item" at bounding box center [1208, 82] width 14 height 14
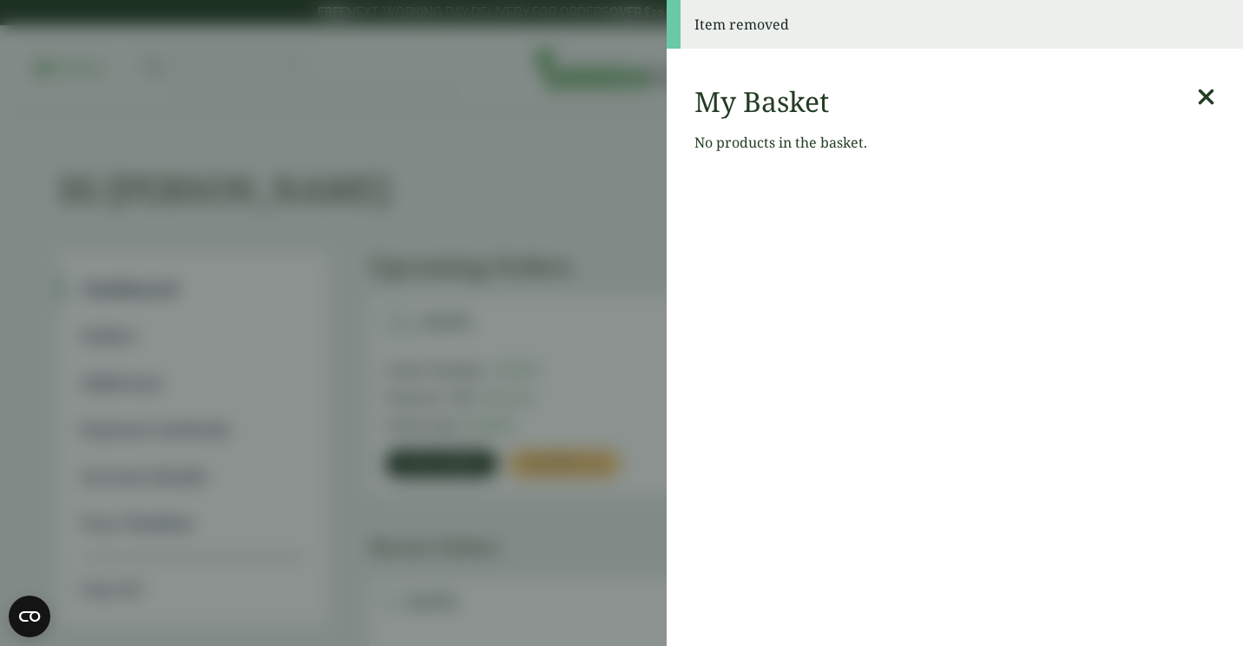
click at [1197, 102] on icon at bounding box center [1206, 97] width 18 height 24
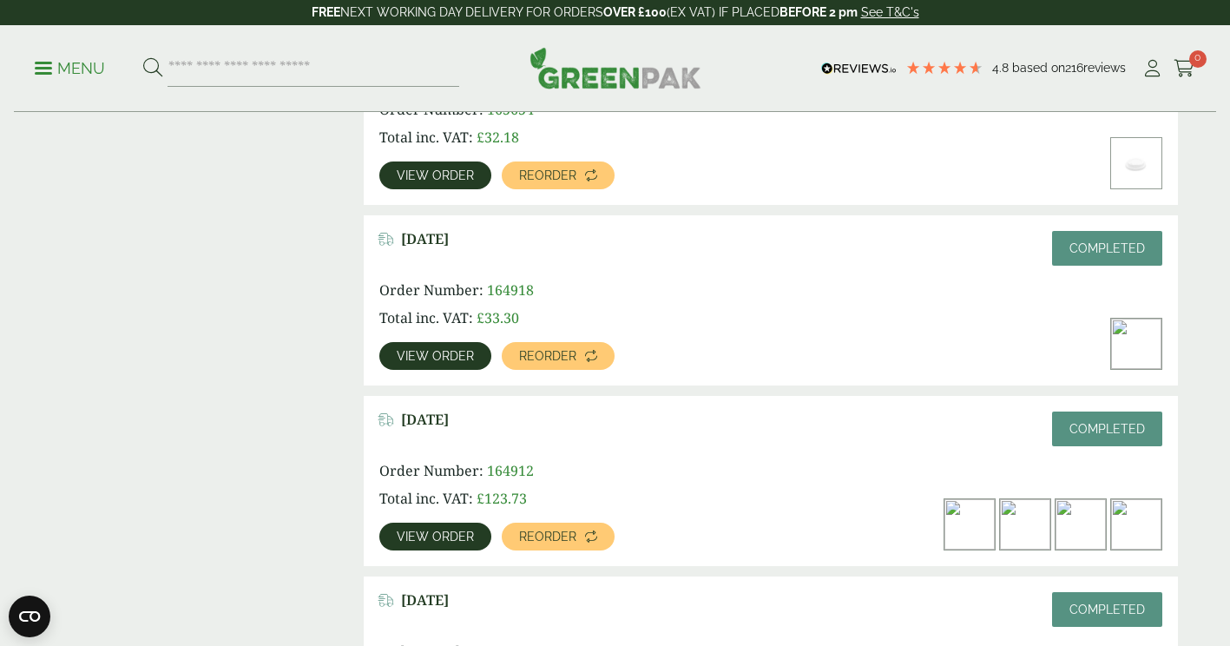
scroll to position [725, 0]
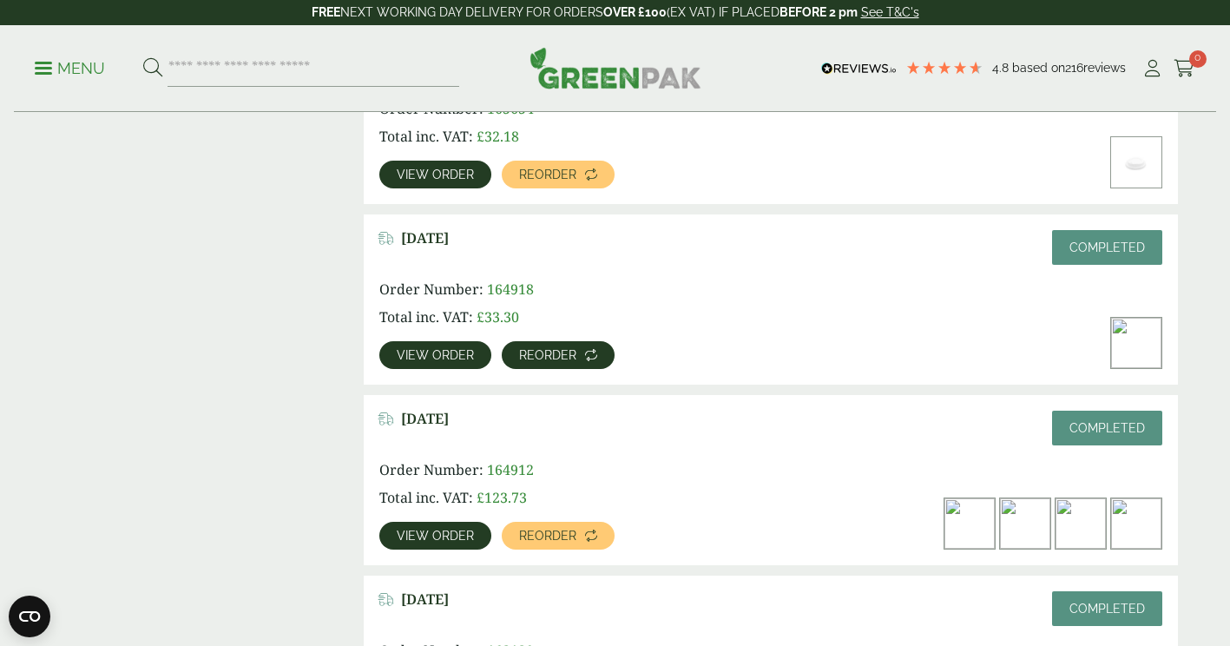
click at [585, 352] on icon at bounding box center [591, 355] width 12 height 12
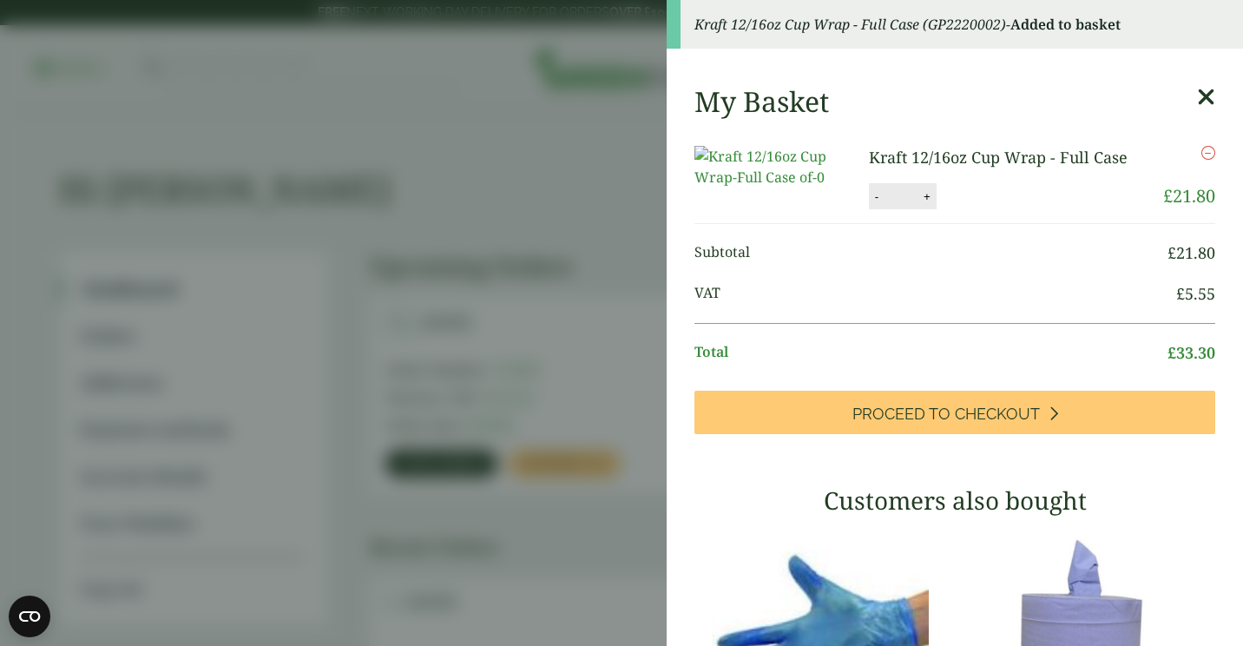
click at [1197, 101] on icon at bounding box center [1206, 97] width 18 height 24
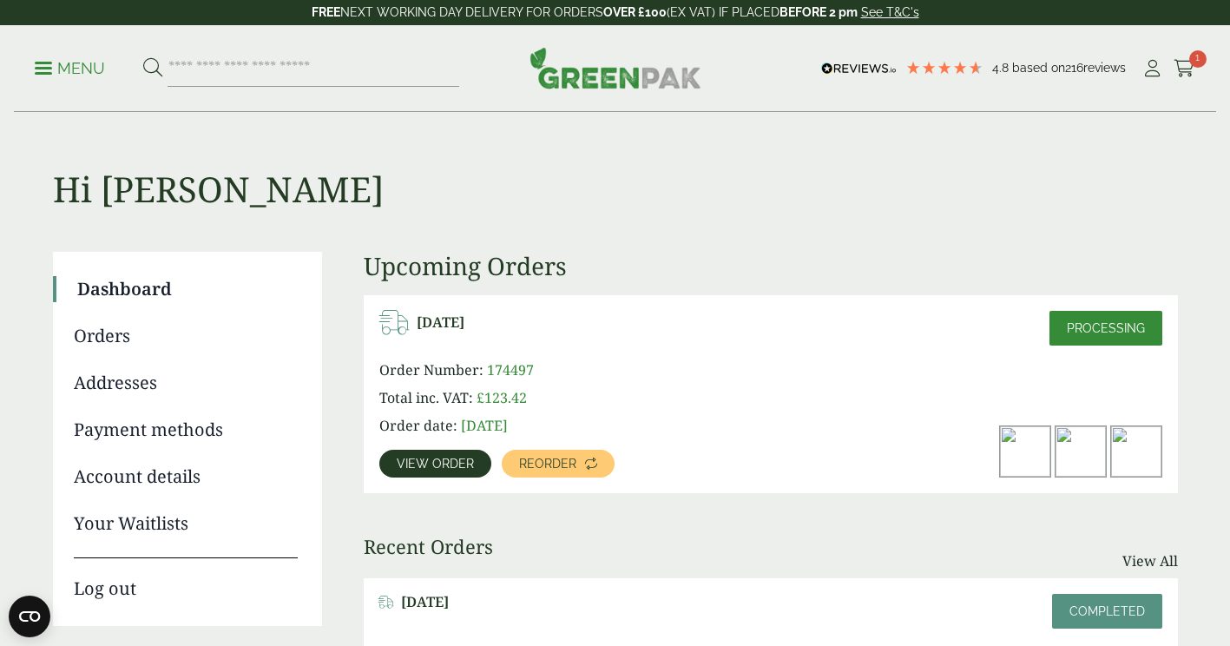
click at [1039, 457] on img at bounding box center [1025, 451] width 50 height 50
click at [467, 462] on span "View order" at bounding box center [435, 463] width 77 height 12
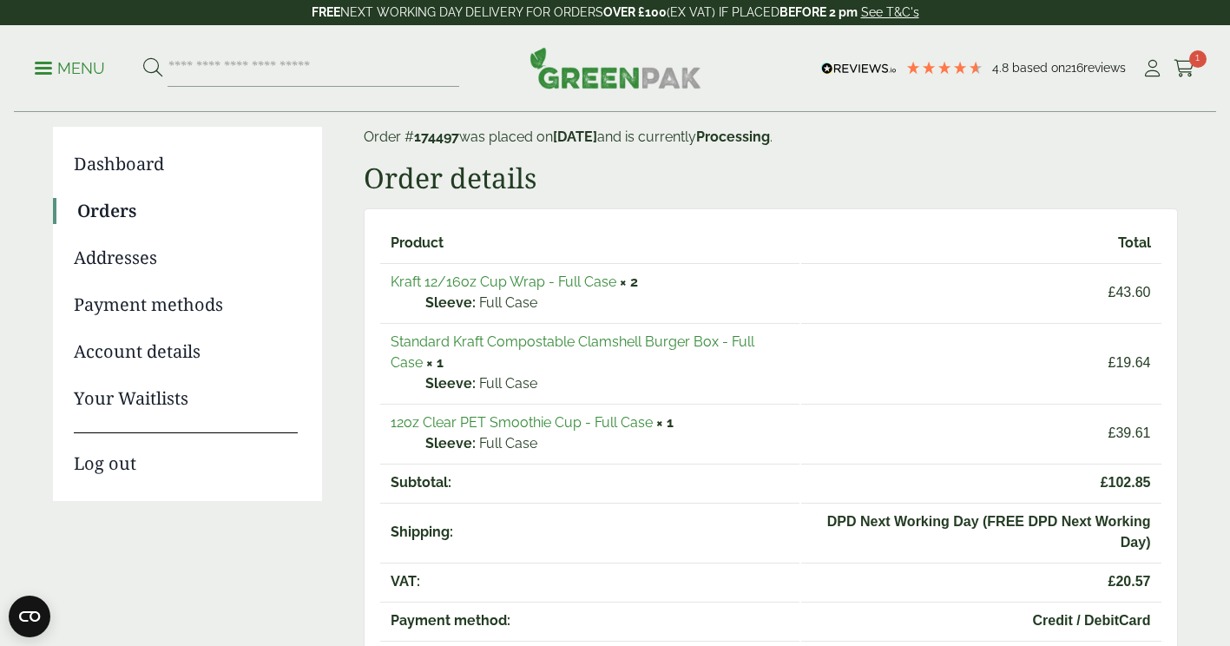
scroll to position [128, 0]
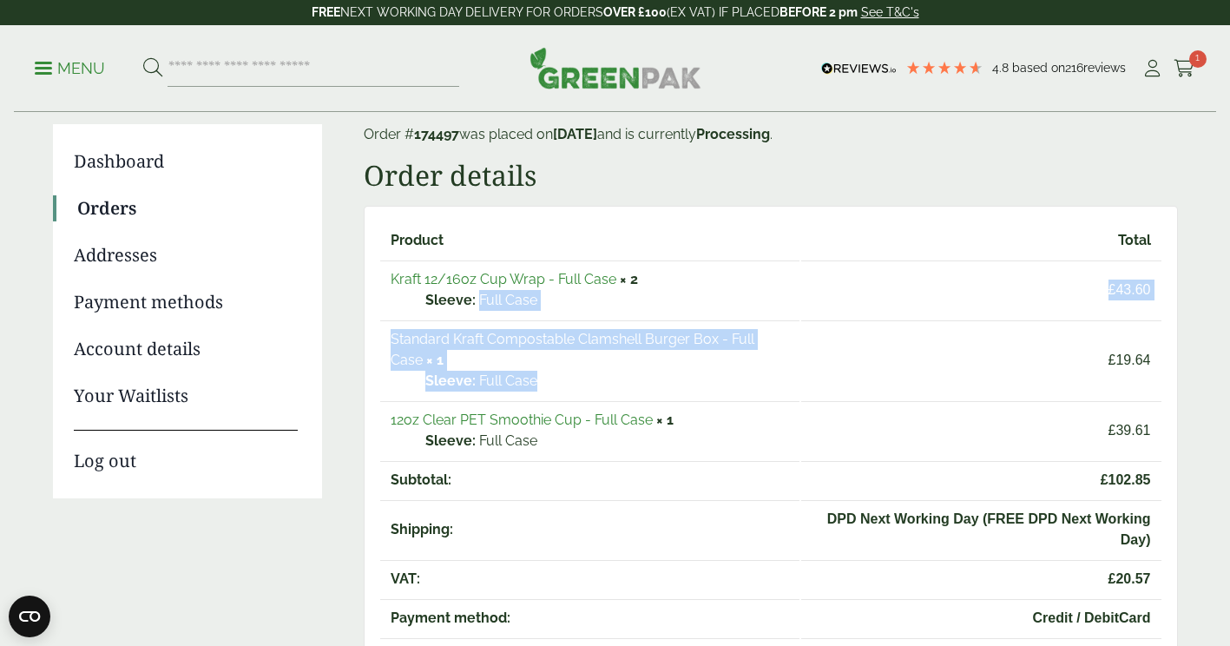
drag, startPoint x: 830, startPoint y: 338, endPoint x: 378, endPoint y: 312, distance: 452.8
click at [378, 312] on table "Product Total Kraft 12/16oz Cup Wrap - Full Case × 2 Sleeve: Full Case £ 43.60 …" at bounding box center [771, 449] width 814 height 486
drag, startPoint x: 378, startPoint y: 312, endPoint x: 400, endPoint y: 386, distance: 76.9
click at [400, 386] on ul "Sleeve: Full Case" at bounding box center [589, 381] width 399 height 21
drag, startPoint x: 389, startPoint y: 339, endPoint x: 783, endPoint y: 329, distance: 394.1
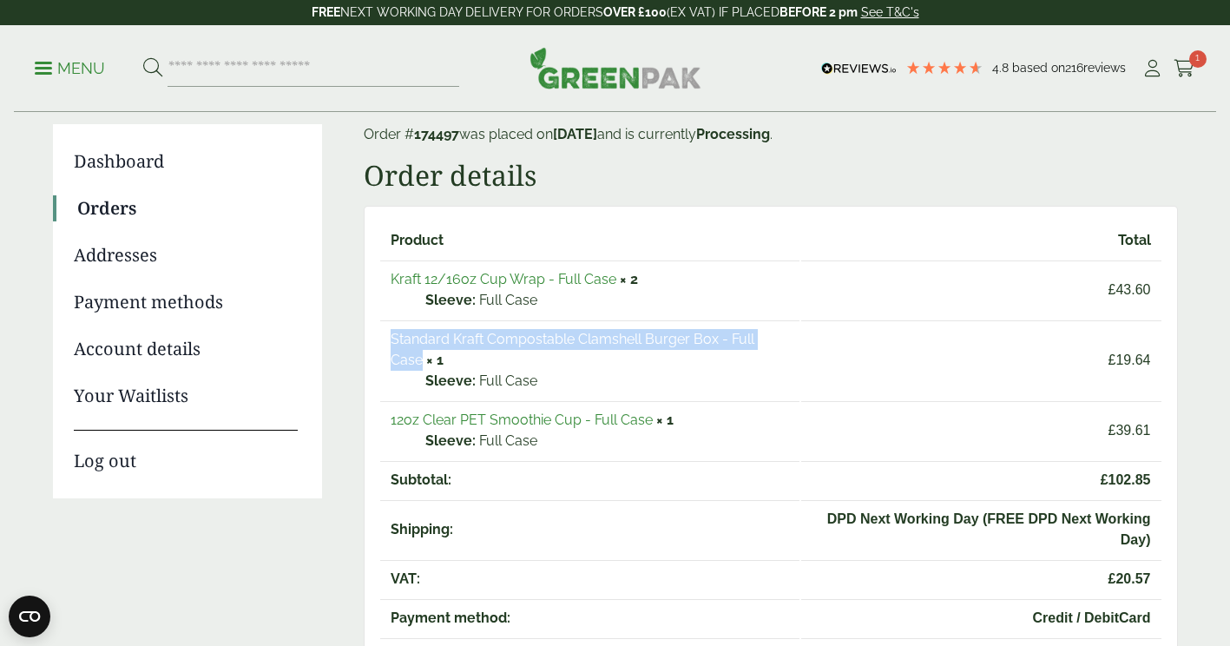
click at [783, 329] on td "Standard Kraft Compostable Clamshell Burger Box - Full Case × 1 Sleeve: Full Ca…" at bounding box center [590, 359] width 420 height 79
copy link "Standard Kraft Compostable Clamshell Burger Box - Full Case"
